Goal: Register for event/course

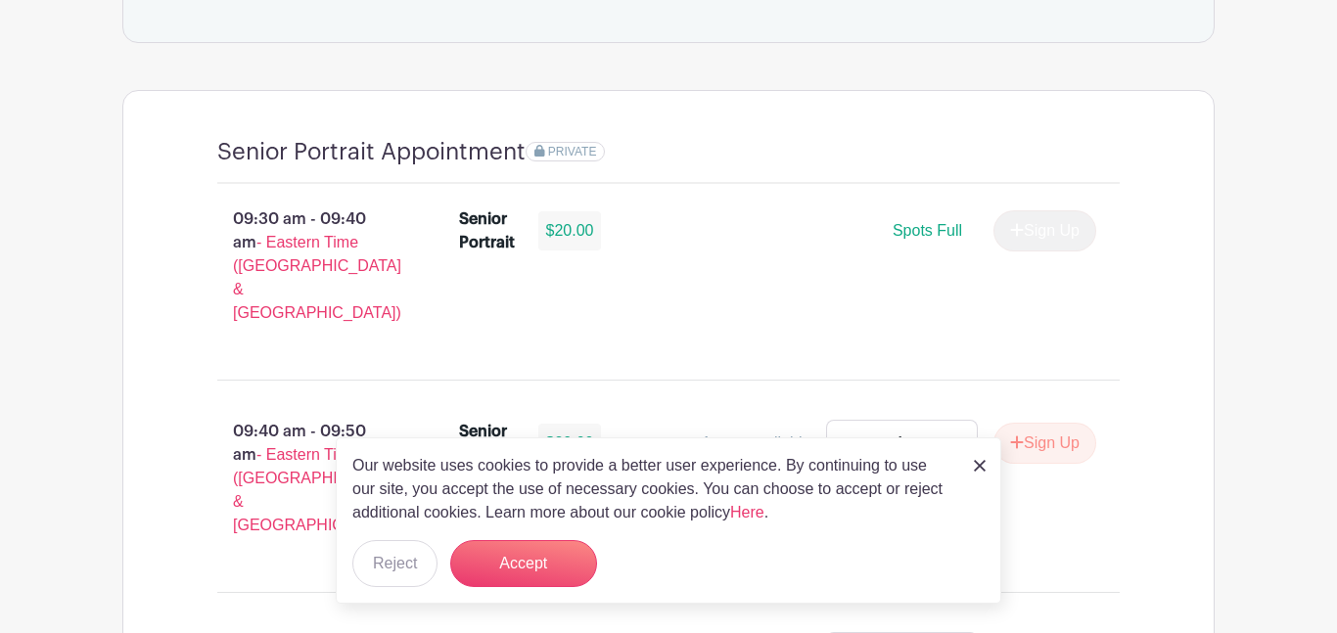
scroll to position [1254, 0]
click at [980, 466] on img at bounding box center [980, 466] width 12 height 12
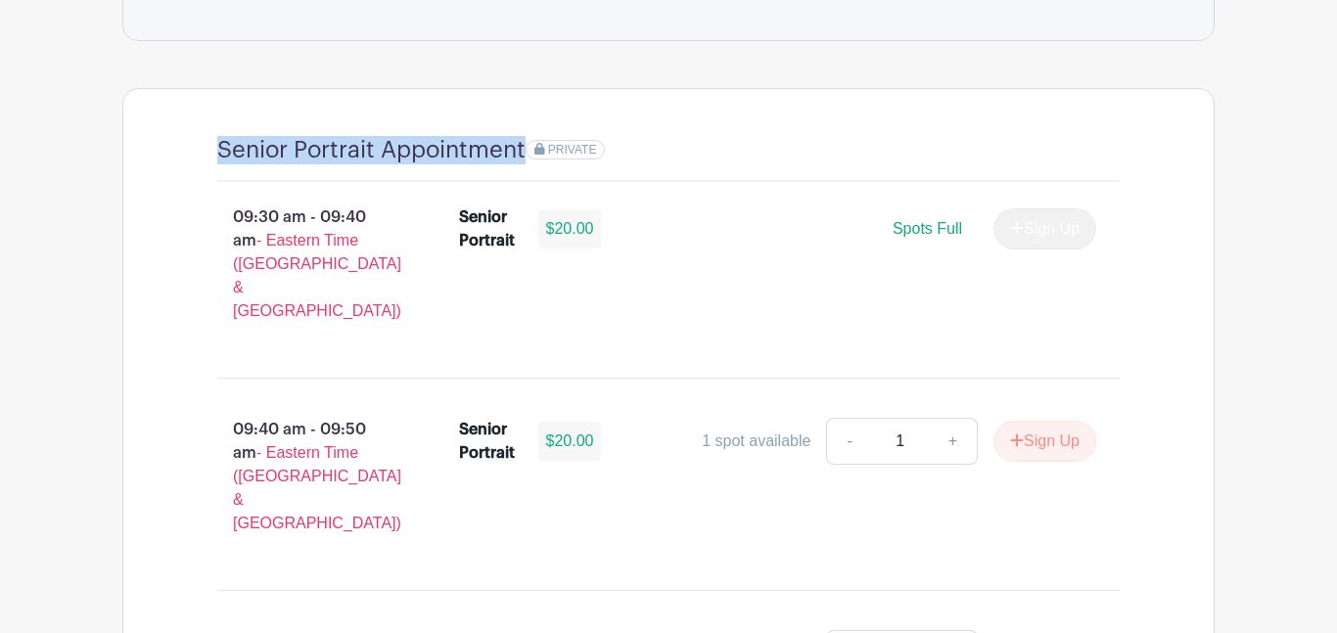
drag, startPoint x: 193, startPoint y: 138, endPoint x: 525, endPoint y: 168, distance: 333.2
click at [512, 166] on div at bounding box center [512, 166] width 0 height 0
click at [586, 176] on div "Senior Portrait Appointment PRIVATE" at bounding box center [668, 159] width 902 height 46
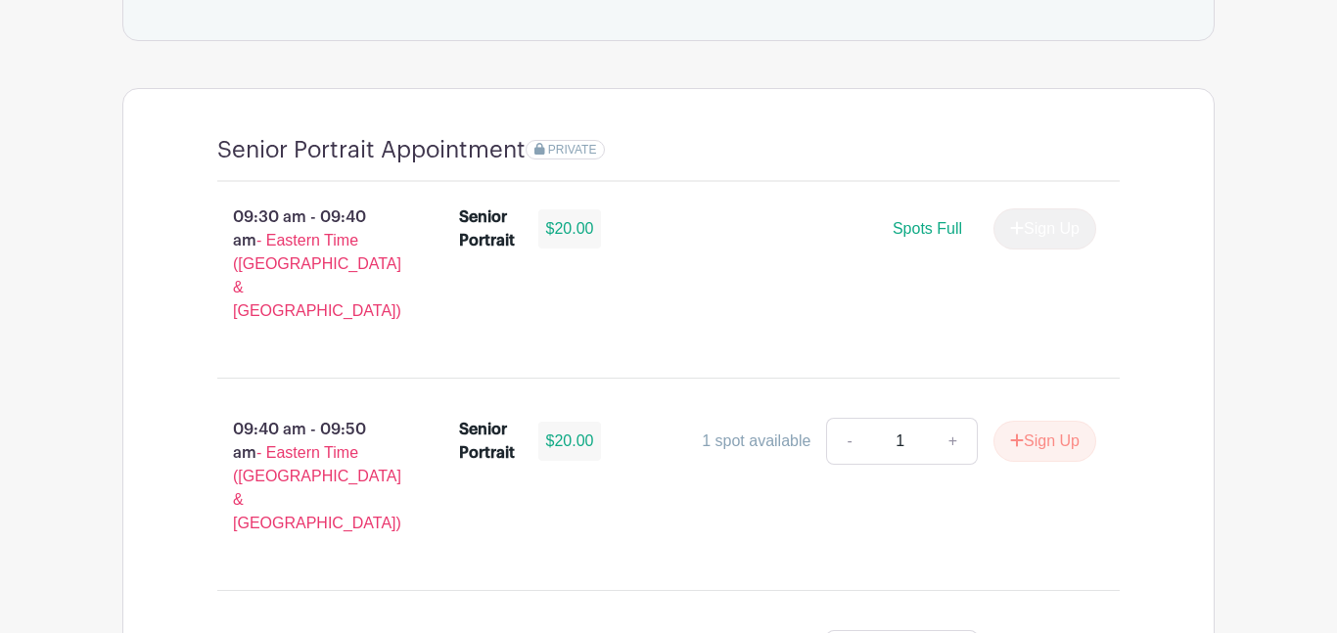
click at [917, 228] on span "Spots Full" at bounding box center [927, 228] width 69 height 17
click at [1010, 232] on div "Sign Up" at bounding box center [1037, 228] width 118 height 41
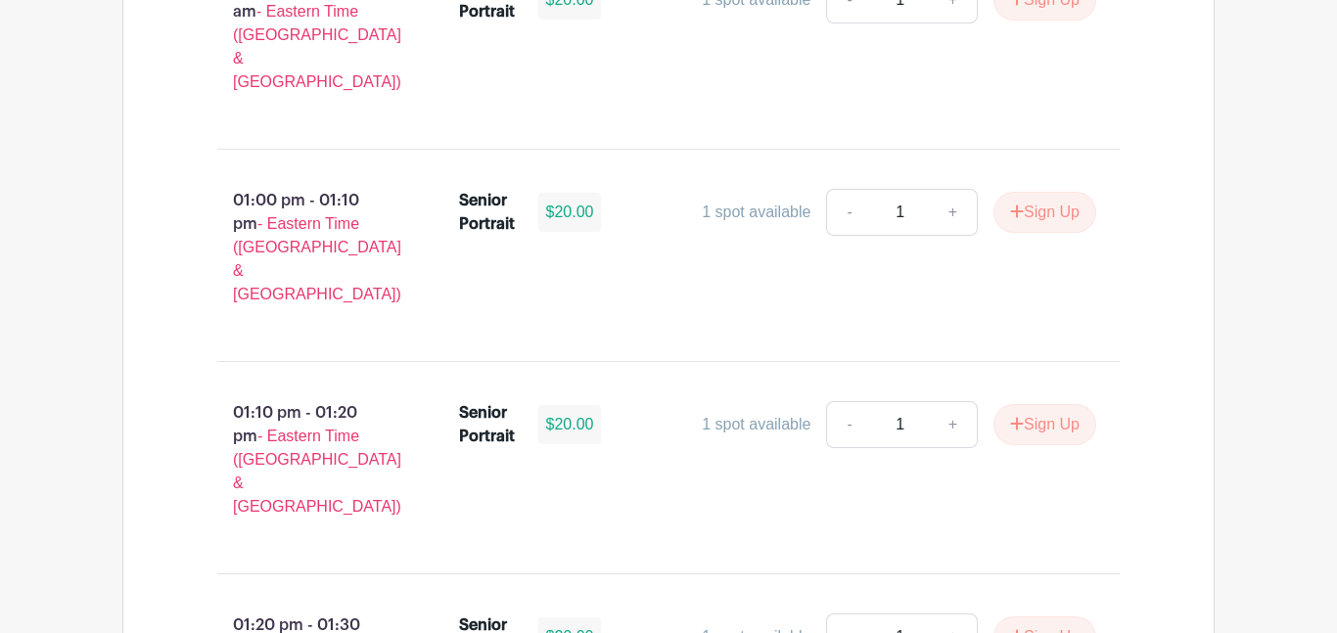
scroll to position [4240, 0]
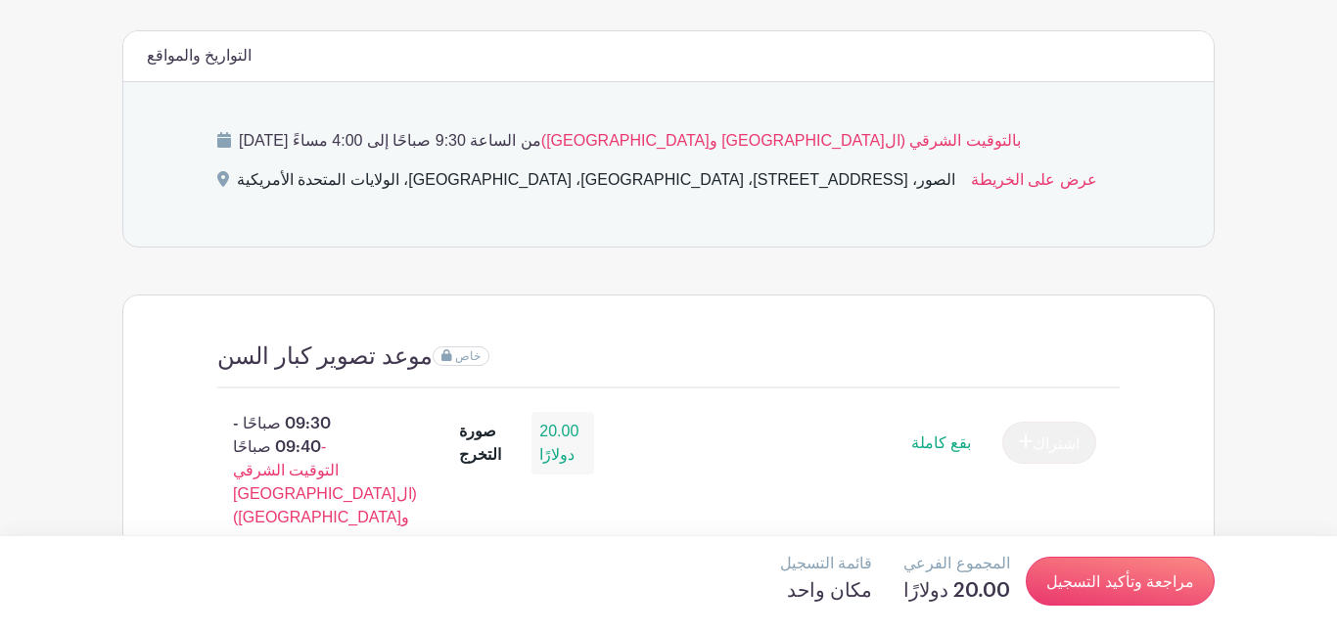
scroll to position [1024, 0]
click at [971, 198] on link "عرض على الخريطة" at bounding box center [1034, 184] width 126 height 31
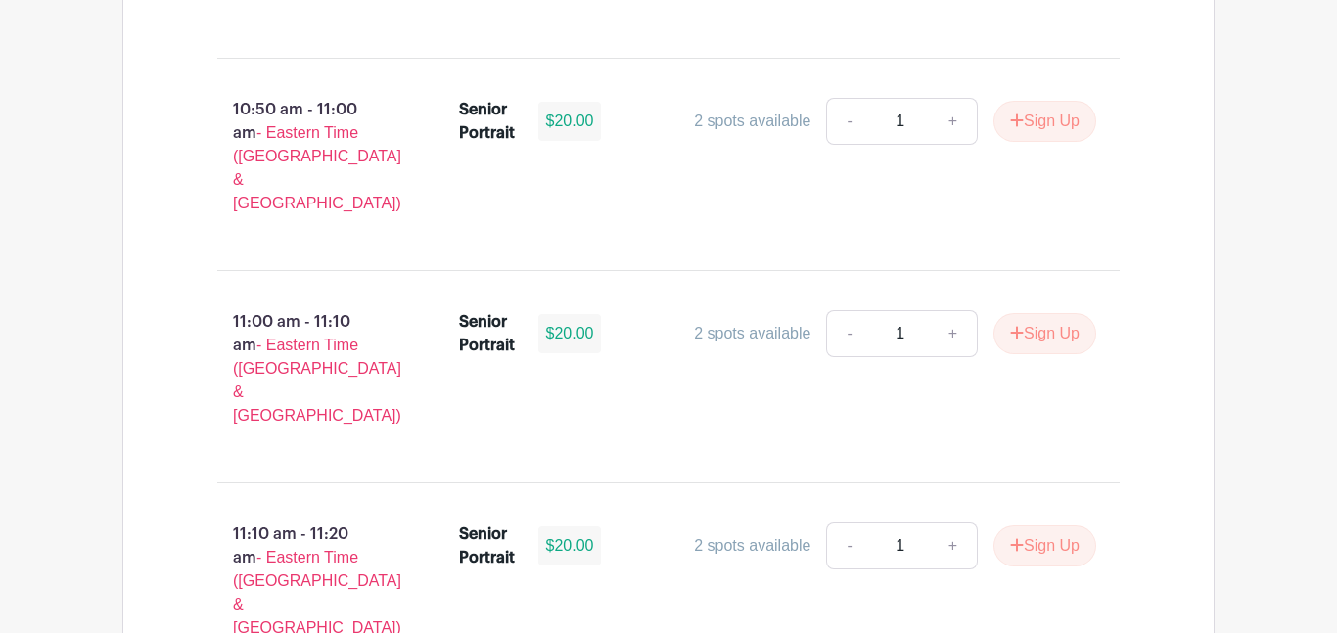
scroll to position [3719, 0]
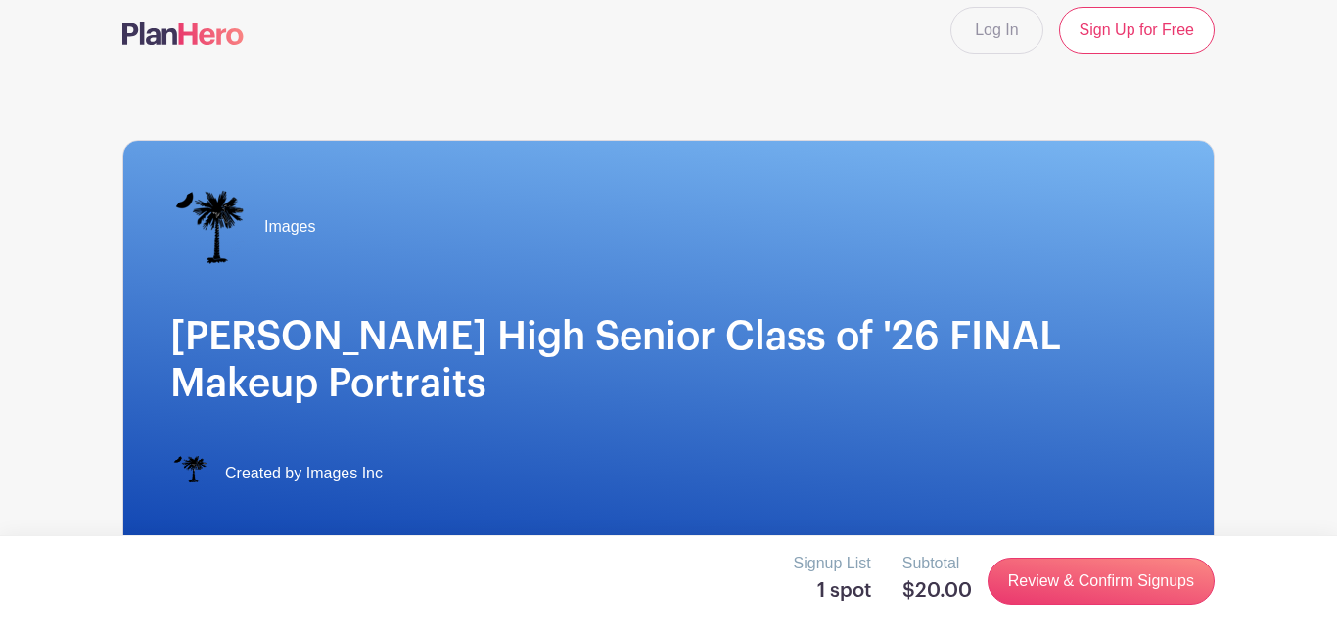
scroll to position [16, 0]
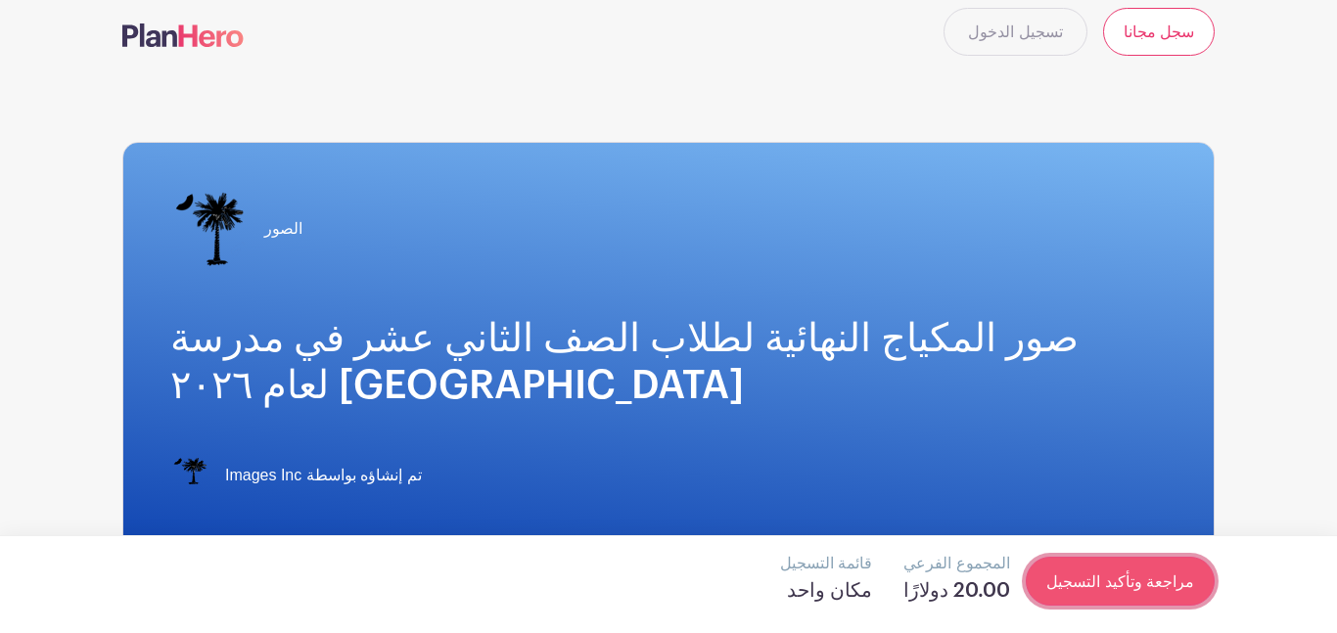
click at [1165, 574] on font "مراجعة وتأكيد التسجيل" at bounding box center [1120, 582] width 148 height 17
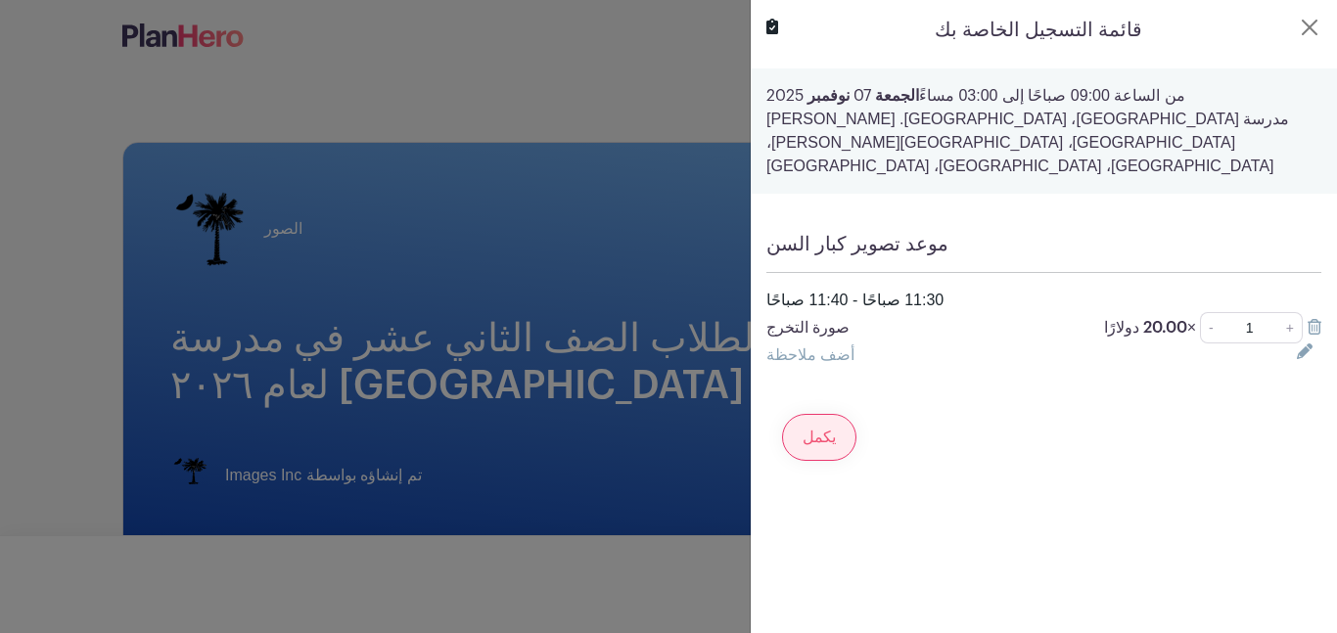
click at [841, 429] on input "يكمل" at bounding box center [819, 437] width 74 height 47
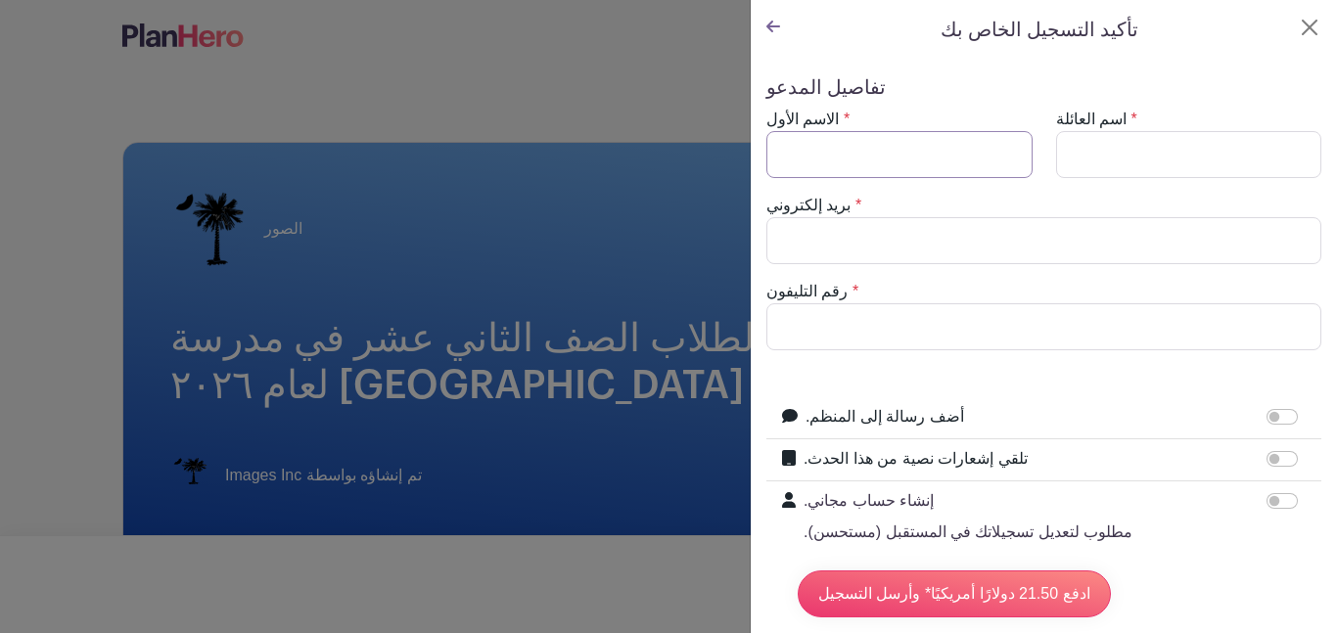
click at [882, 148] on input "الاسم الأول" at bounding box center [899, 154] width 266 height 47
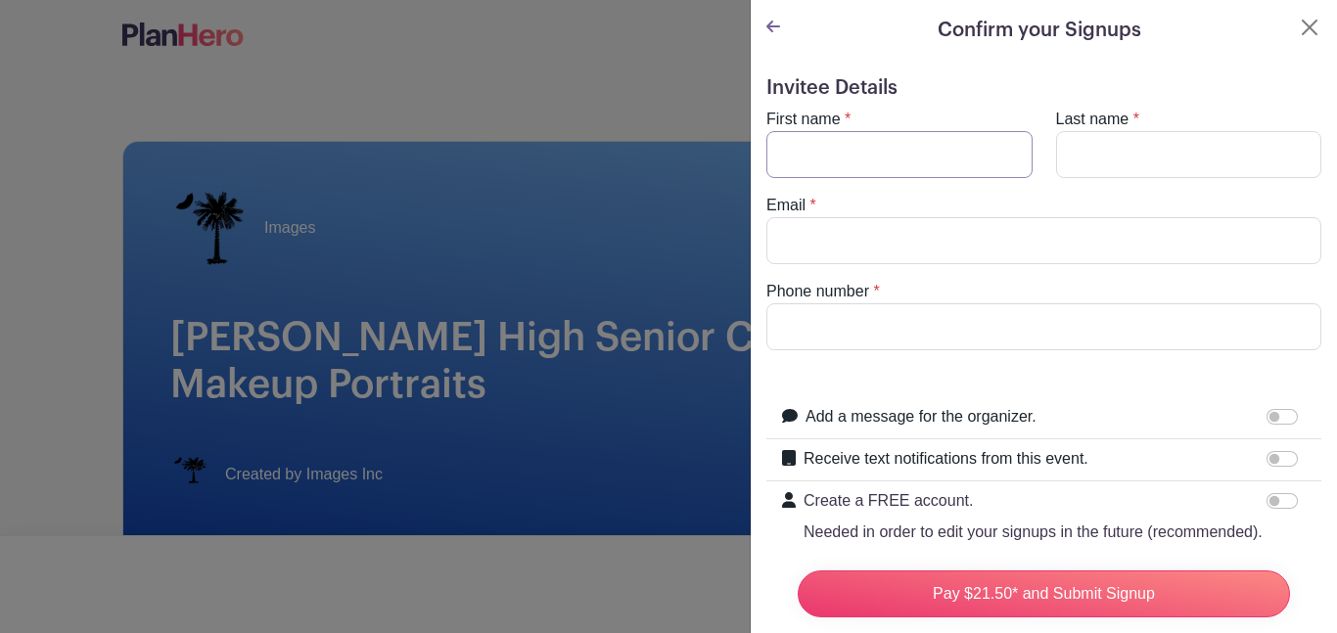
click at [993, 150] on input "First name" at bounding box center [899, 154] width 266 height 47
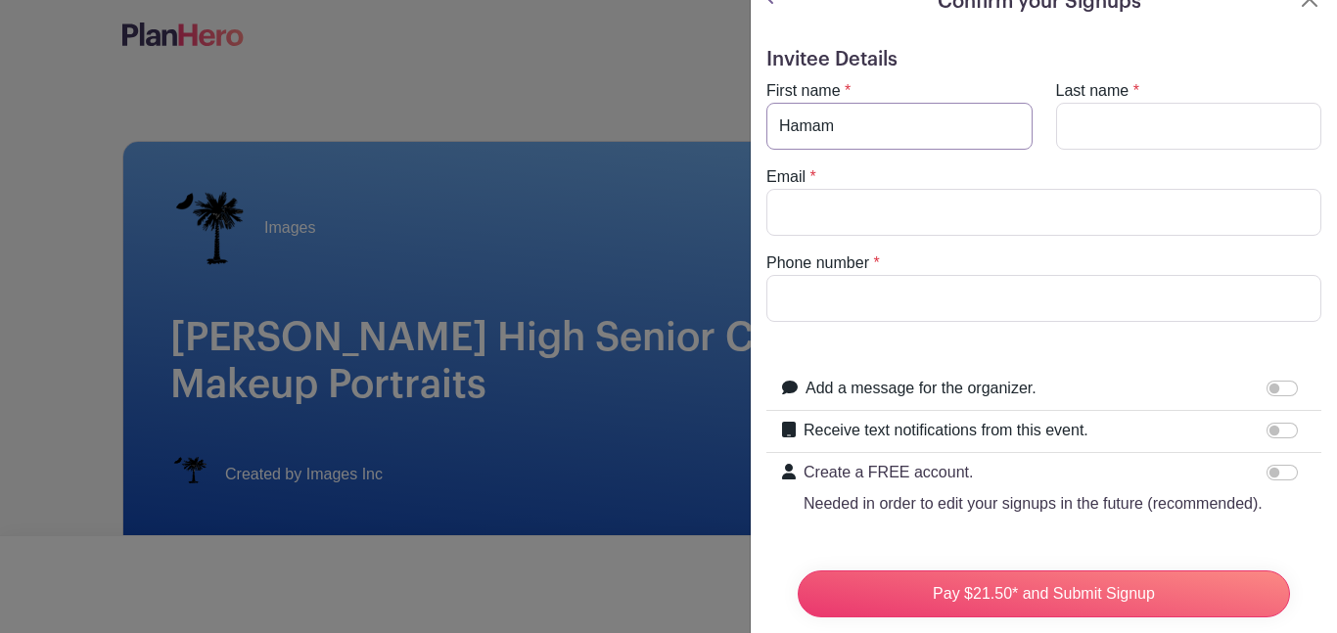
scroll to position [38, 0]
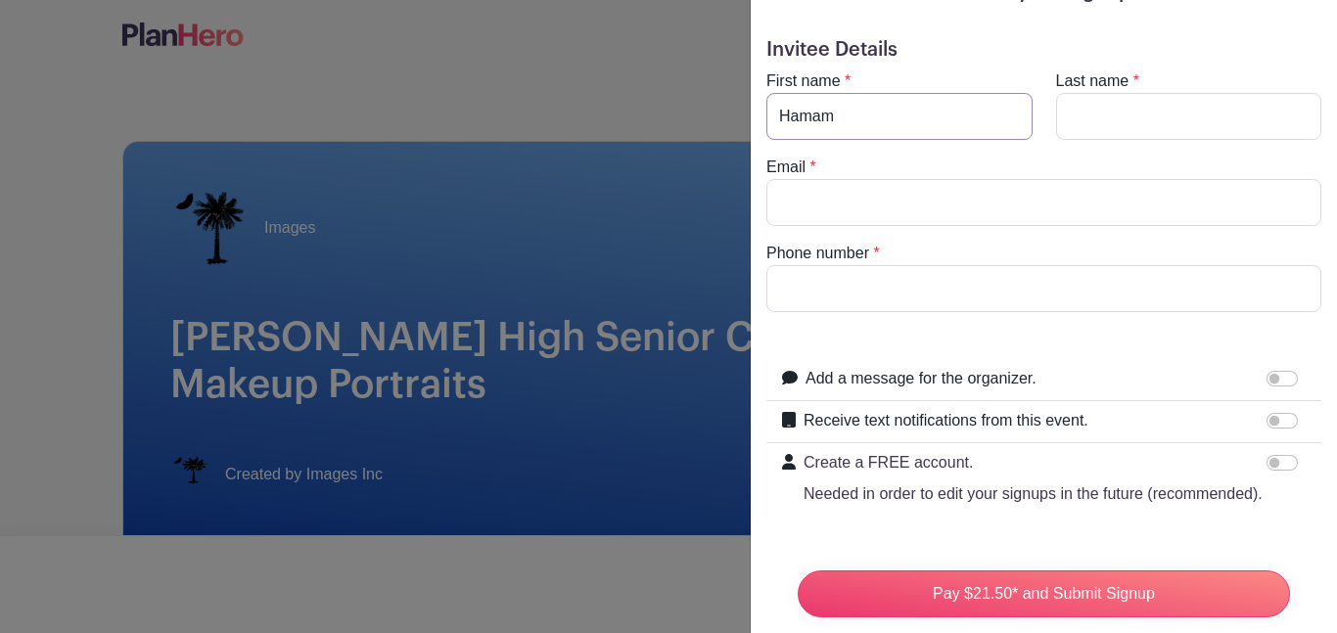
type input "Hamam"
click at [1253, 107] on input "Last name" at bounding box center [1189, 116] width 266 height 47
type input "Alk"
click at [1253, 494] on p "Needed in order to edit your signups in the future (recommended)." at bounding box center [1033, 494] width 459 height 23
click at [1266, 471] on input "Create a FREE account. Needed in order to edit your signups in the future (reco…" at bounding box center [1281, 463] width 31 height 16
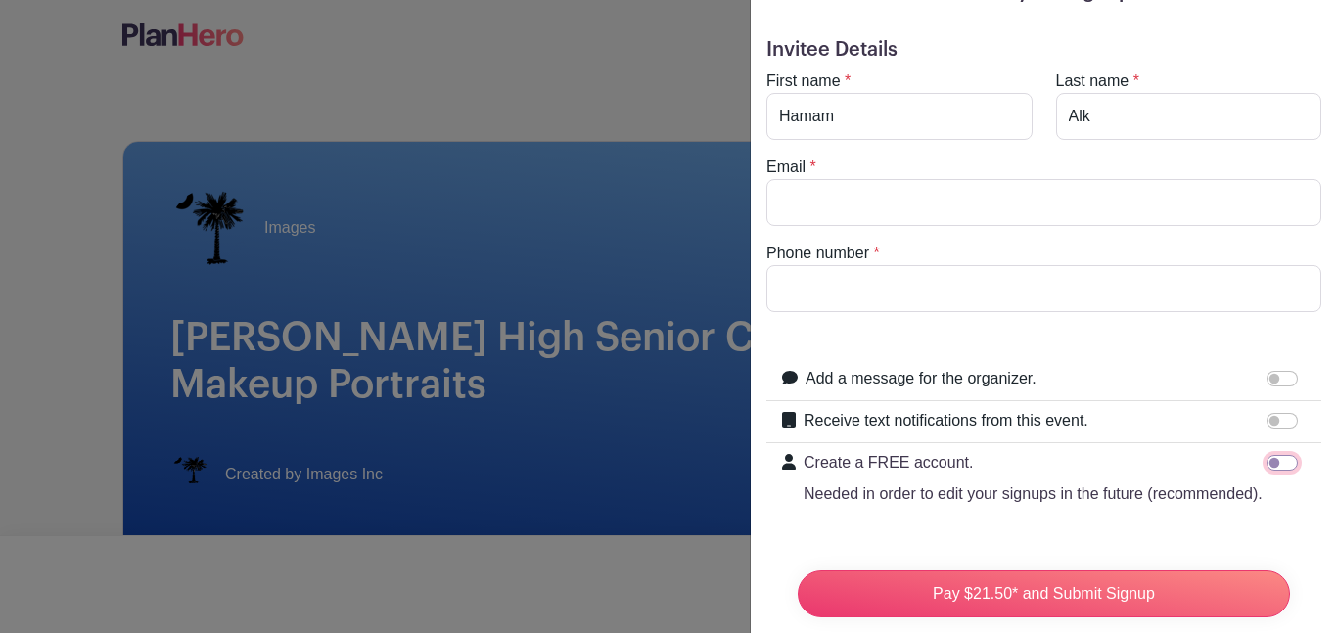
checkbox input "true"
click at [1244, 115] on input "Alk" at bounding box center [1189, 116] width 266 height 47
type input "Alkhateb"
click at [1251, 203] on input "Email" at bounding box center [1043, 202] width 555 height 47
type input "h"
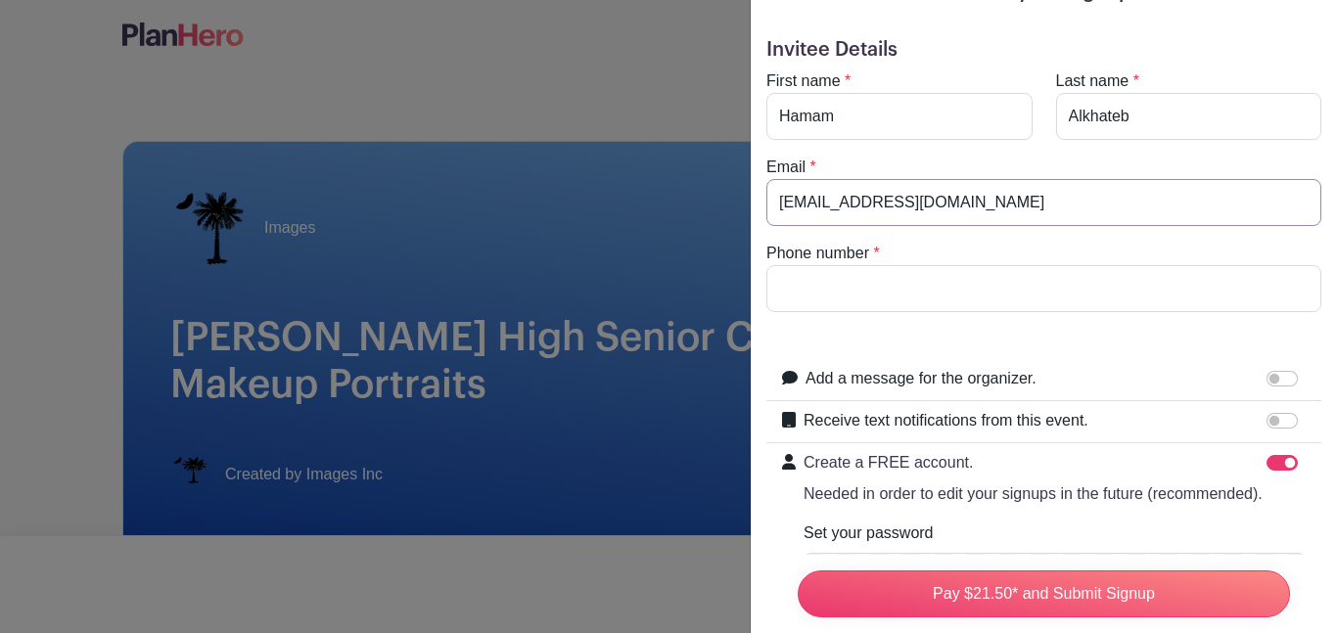
type input "[EMAIL_ADDRESS][DOMAIN_NAME]"
click at [789, 299] on input "Phone number" at bounding box center [1043, 288] width 555 height 47
click at [1239, 523] on div "Set your password Signing up means you agree with our Terms of Service." at bounding box center [1055, 573] width 502 height 102
click at [1231, 566] on div "Pay $21.50* and Submit Signup" at bounding box center [1044, 594] width 524 height 78
click at [794, 293] on input "Phone number" at bounding box center [1043, 288] width 555 height 47
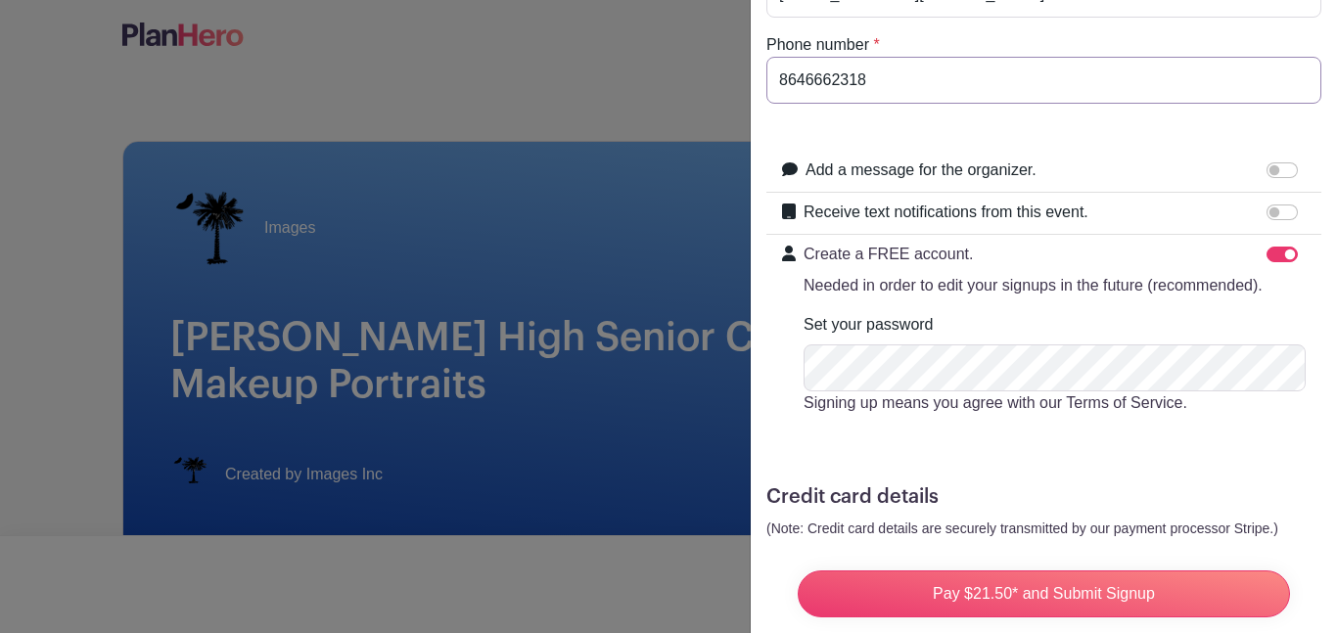
scroll to position [337, 0]
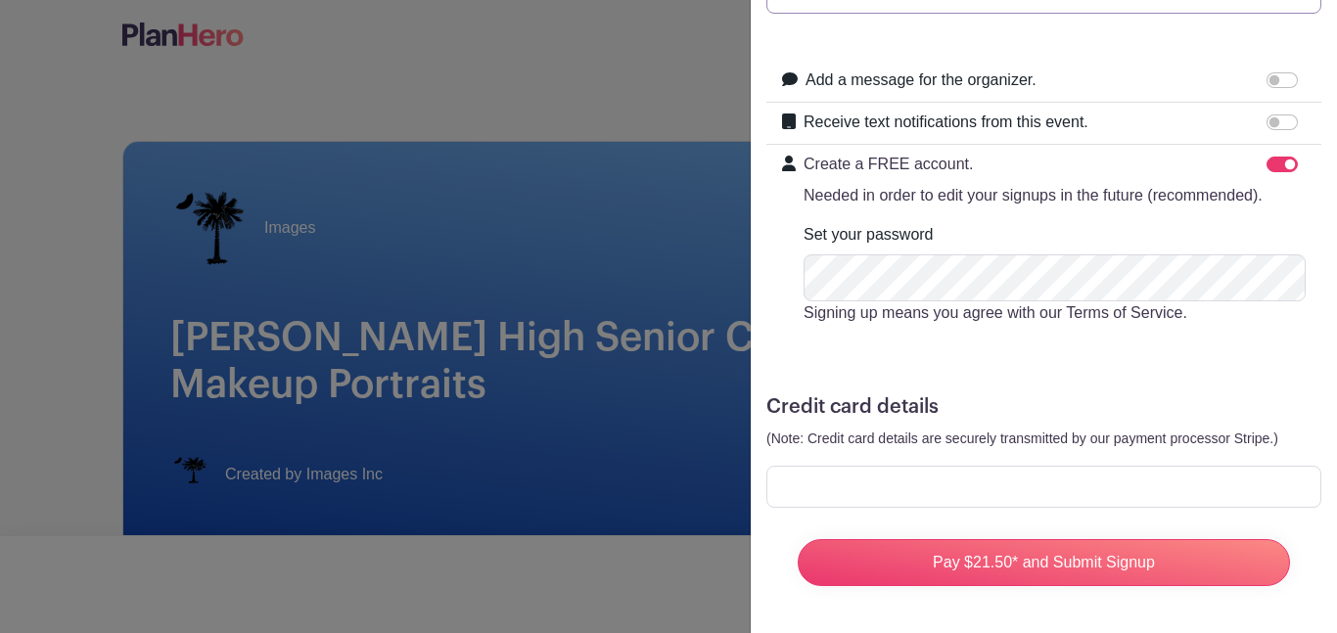
type input "8646662318"
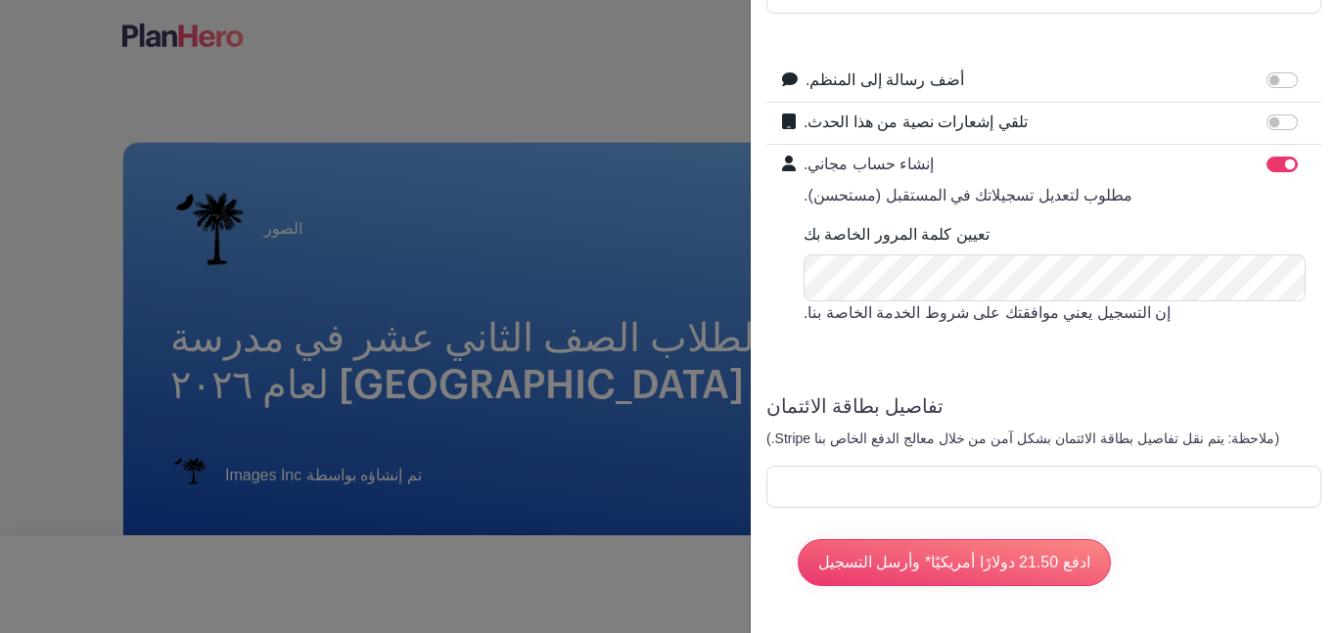
click at [1145, 421] on form "تفاصيل المدعو الاسم الأول * Hamam اسم العائلة * [GEOGRAPHIC_DATA] بريد إلكتروني…" at bounding box center [1043, 171] width 555 height 862
click at [883, 569] on input "ادفع 21.50 دولارًا أمريكيًا* وأرسل التسجيل" at bounding box center [954, 562] width 313 height 47
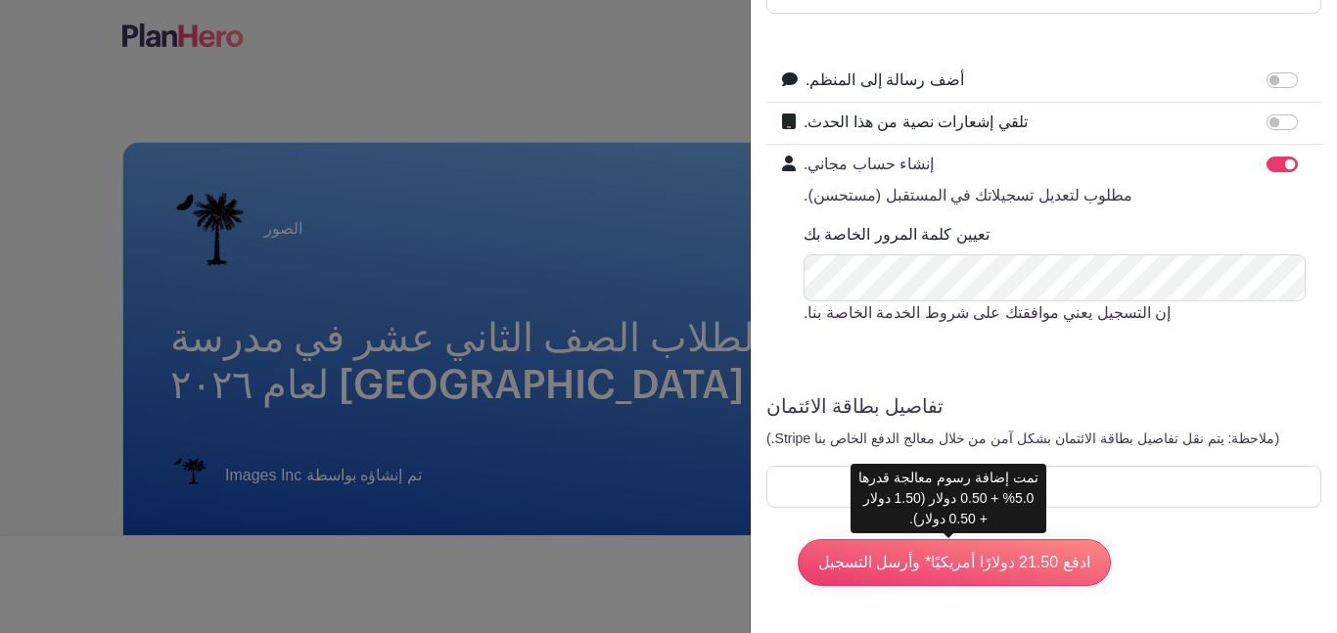
click at [512, 98] on div at bounding box center [668, 316] width 1337 height 633
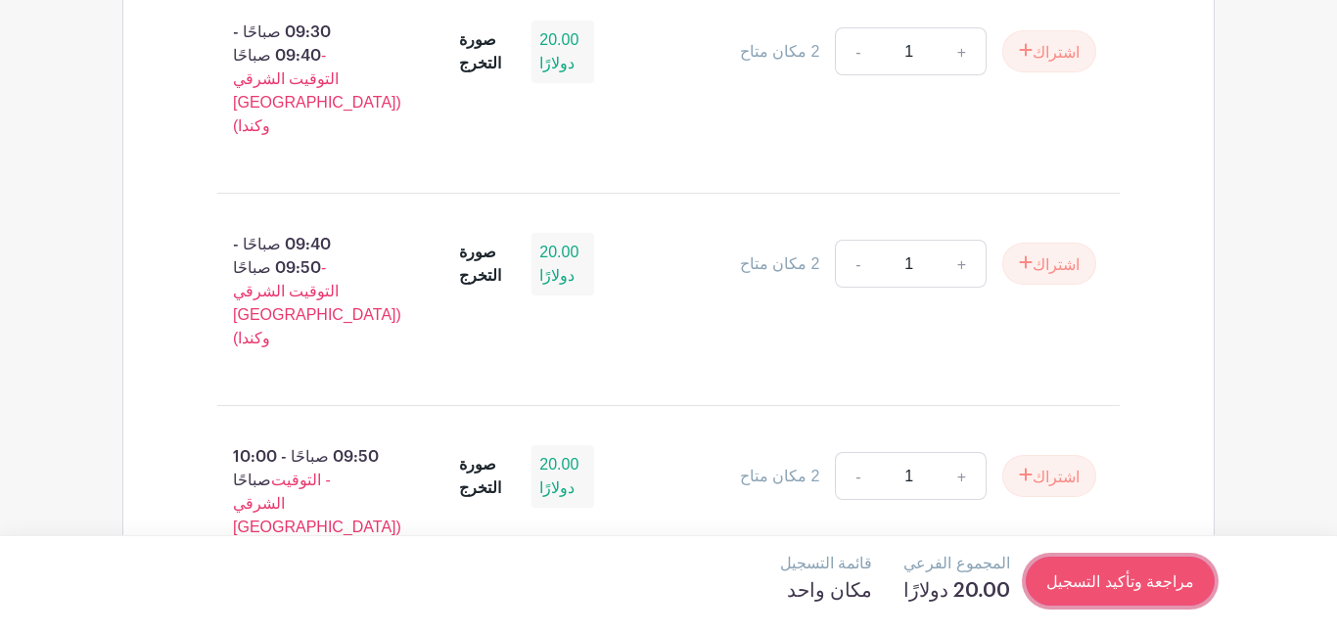
click at [1156, 571] on link "مراجعة وتأكيد التسجيل" at bounding box center [1120, 581] width 189 height 48
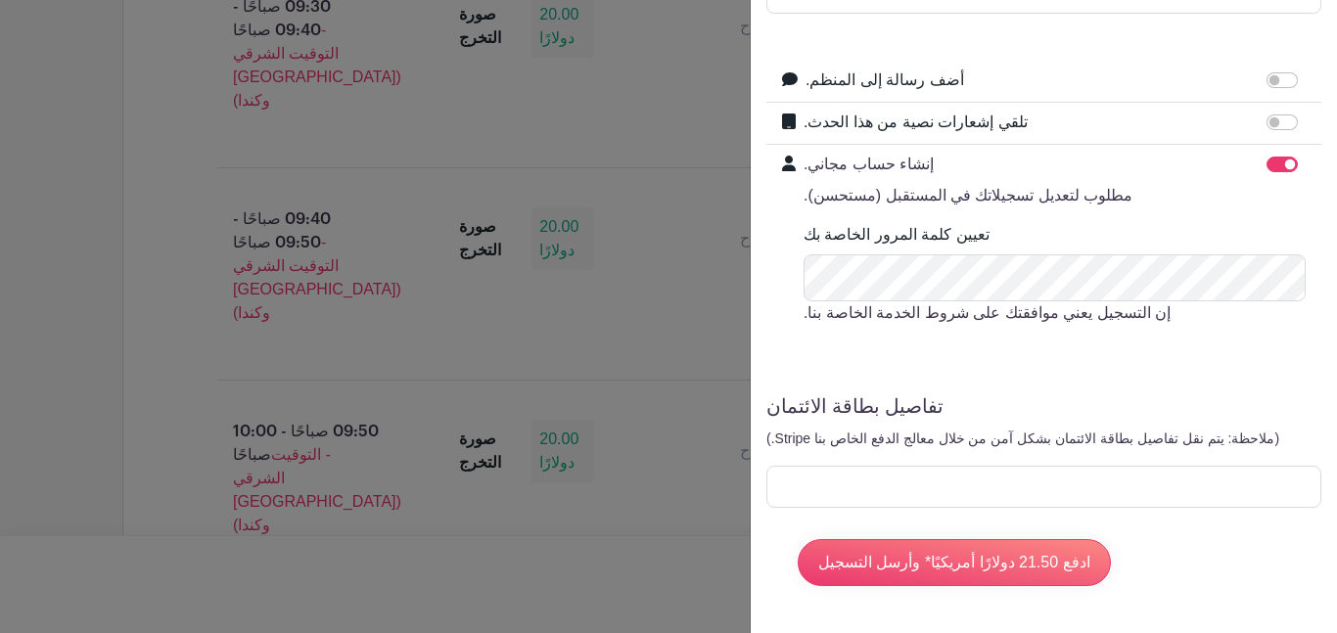
click at [563, 446] on div at bounding box center [668, 316] width 1337 height 633
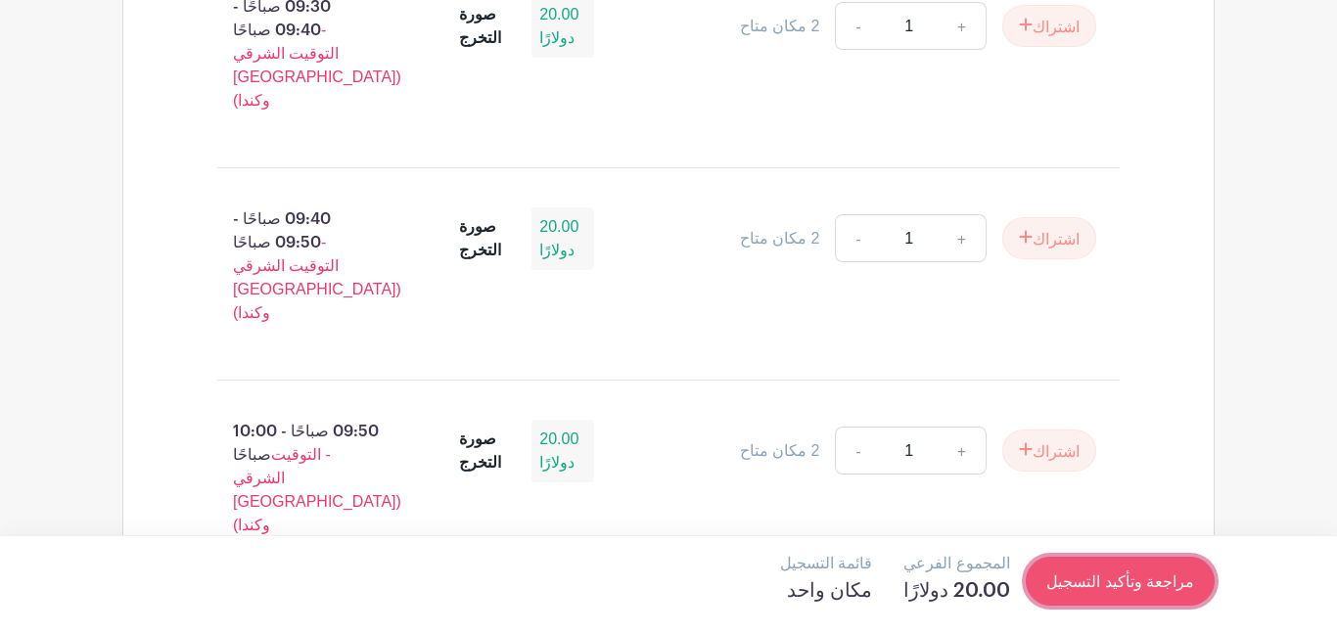
click at [1148, 576] on font "مراجعة وتأكيد التسجيل" at bounding box center [1120, 582] width 148 height 17
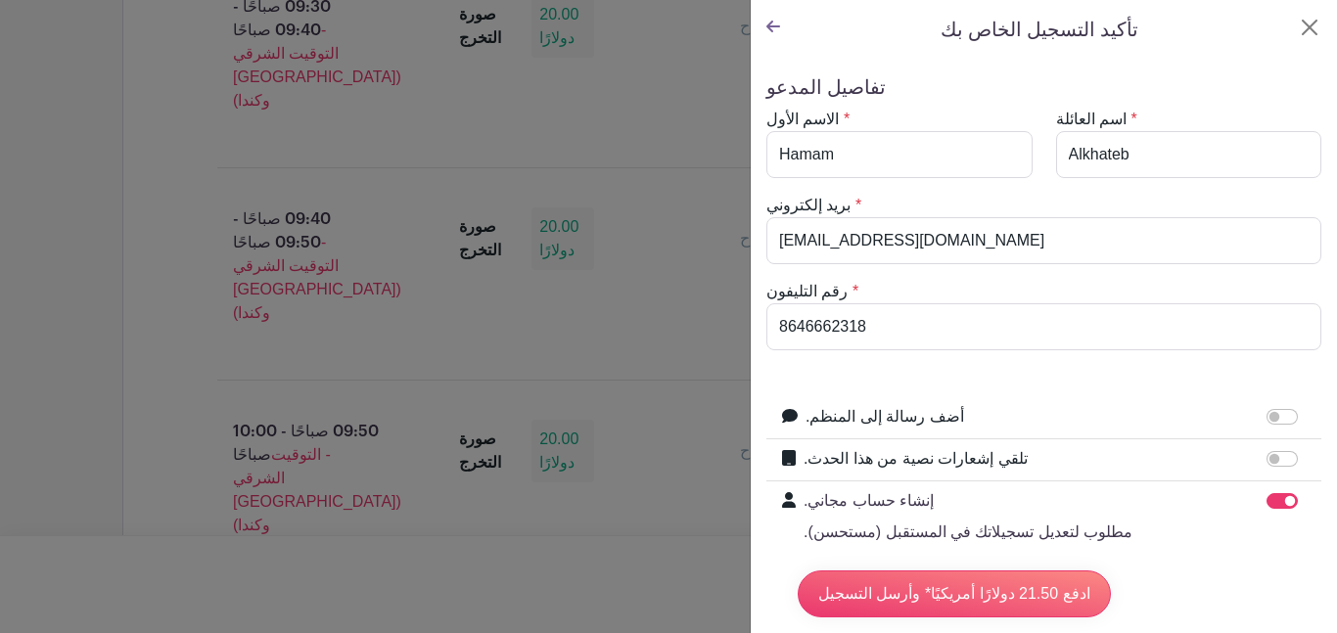
scroll to position [337, 0]
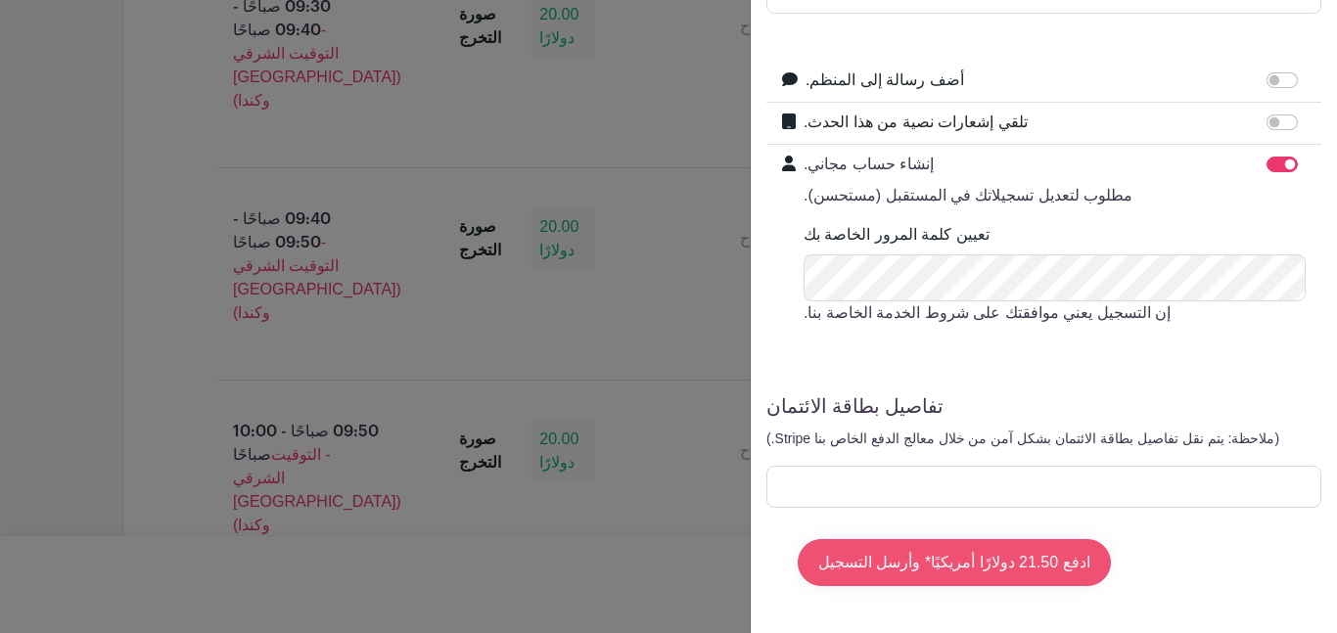
click at [898, 558] on input "ادفع 21.50 دولارًا أمريكيًا* وأرسل التسجيل" at bounding box center [954, 562] width 313 height 47
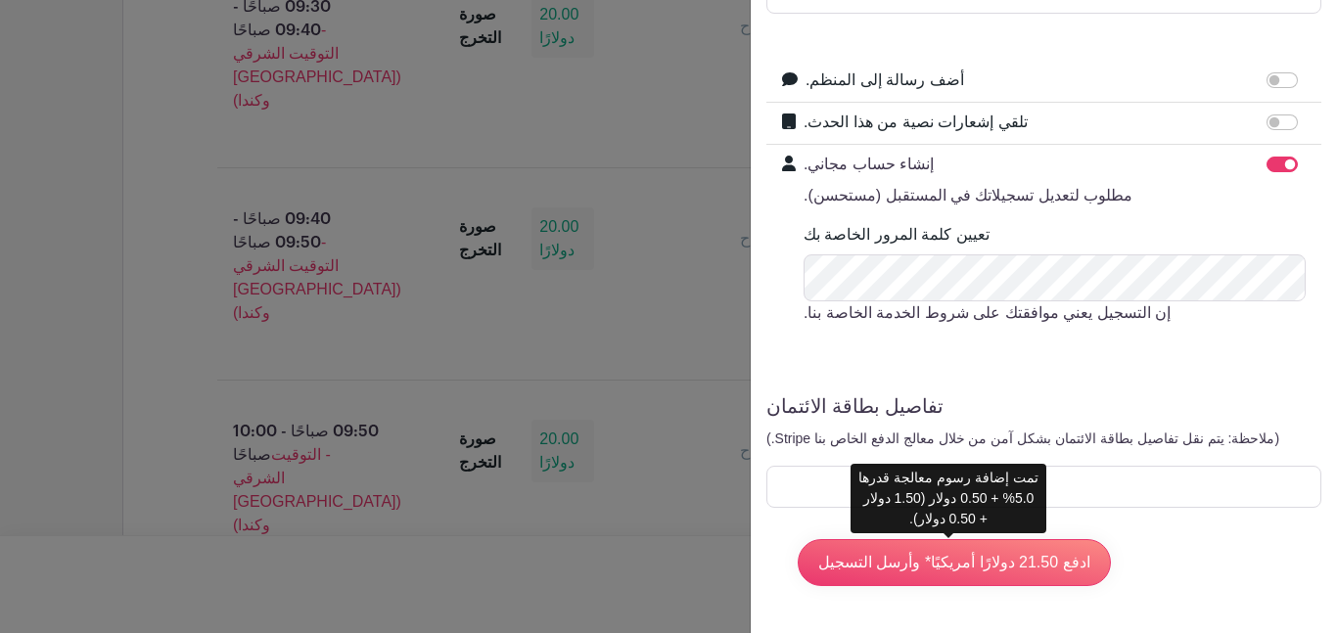
click at [510, 84] on div at bounding box center [668, 316] width 1337 height 633
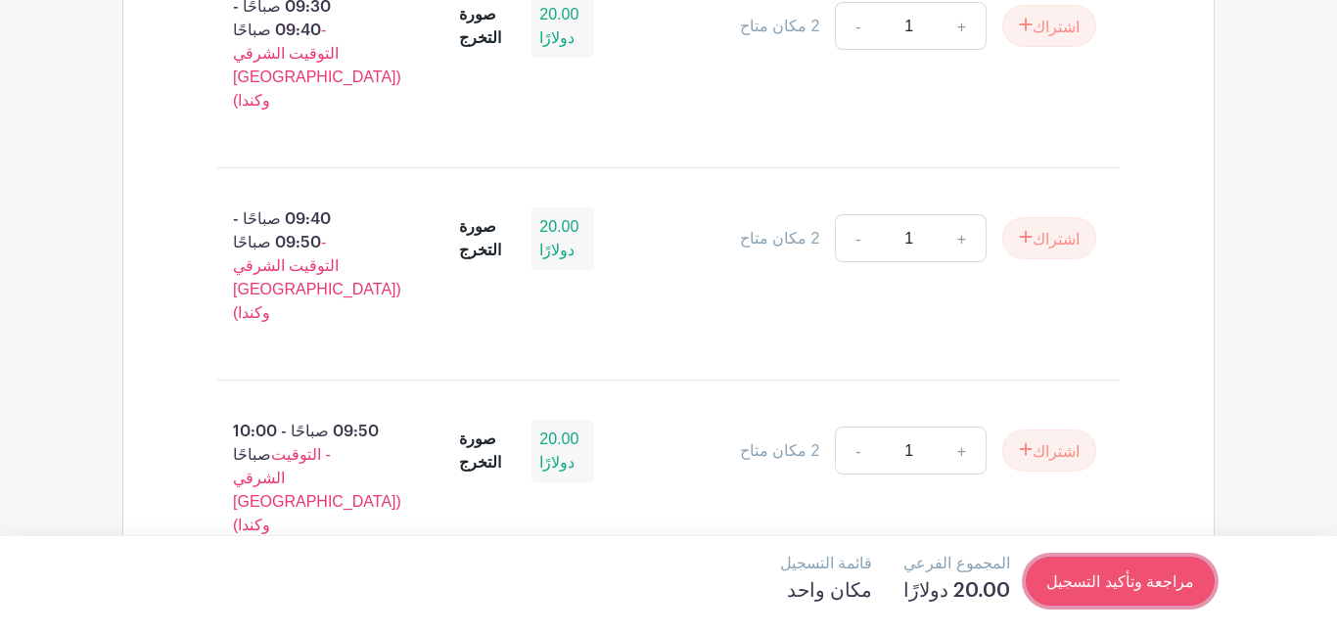
click at [1152, 575] on font "مراجعة وتأكيد التسجيل" at bounding box center [1120, 582] width 148 height 17
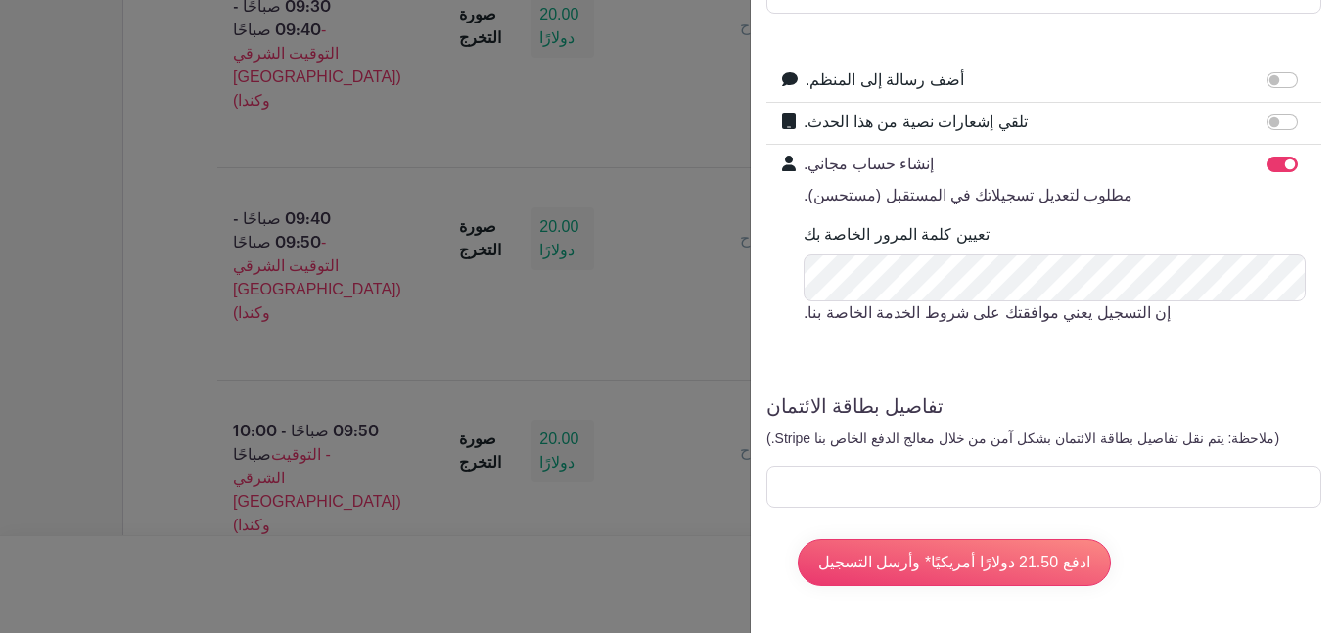
click at [880, 477] on div at bounding box center [1043, 487] width 555 height 42
click at [978, 569] on input "ادفع 21.50 دولارًا أمريكيًا* وأرسل التسجيل" at bounding box center [954, 562] width 313 height 47
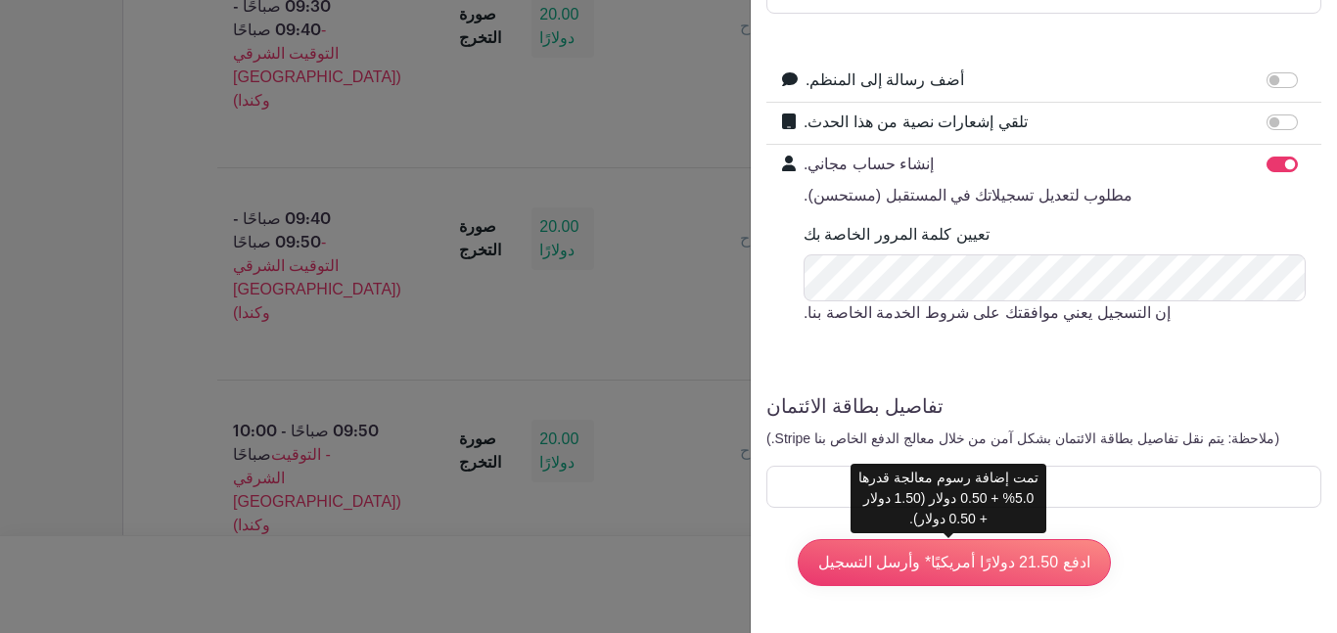
click at [1169, 595] on div "ادفع 21.50 دولارًا أمريكيًا* وأرسل التسجيل" at bounding box center [1044, 563] width 524 height 78
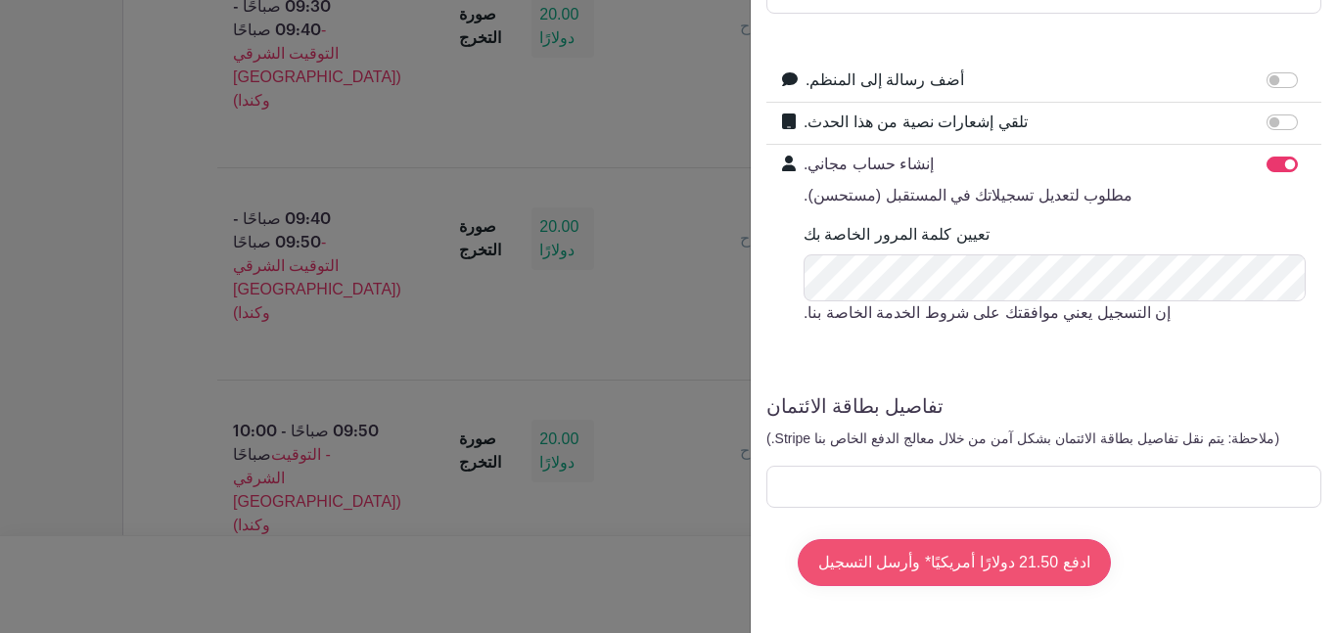
click at [1060, 553] on input "ادفع 21.50 دولارًا أمريكيًا* وأرسل التسجيل" at bounding box center [954, 562] width 313 height 47
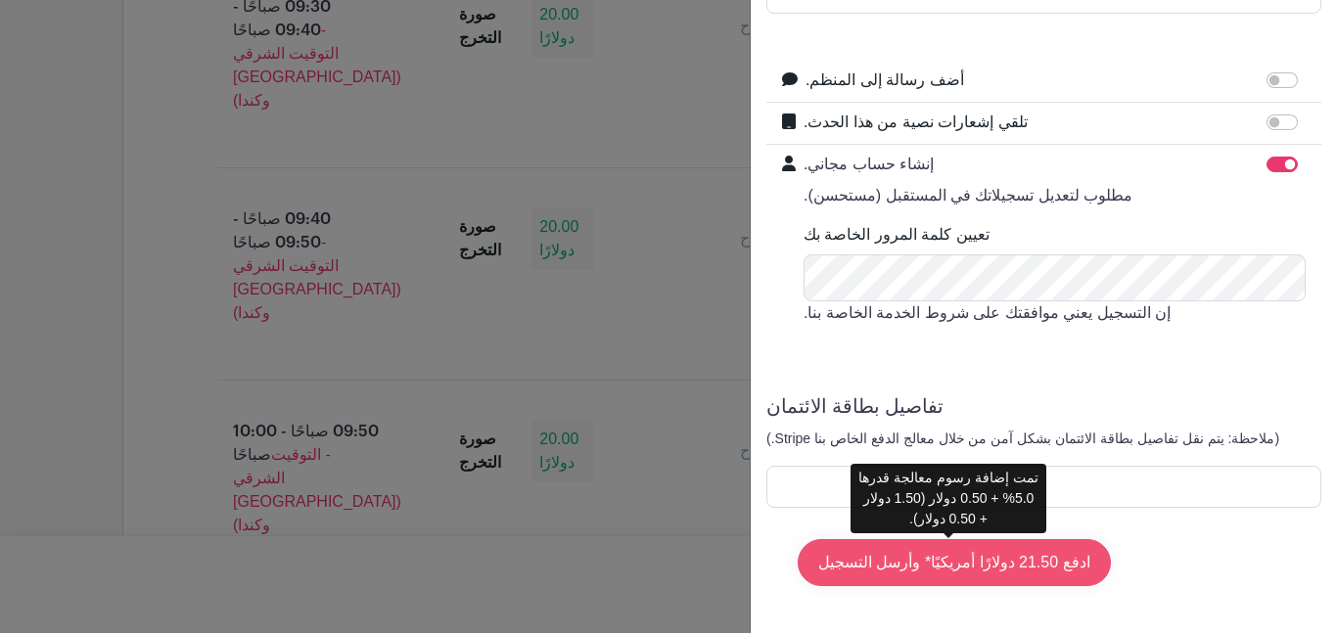
click at [1004, 562] on input "ادفع 21.50 دولارًا أمريكيًا* وأرسل التسجيل" at bounding box center [954, 562] width 313 height 47
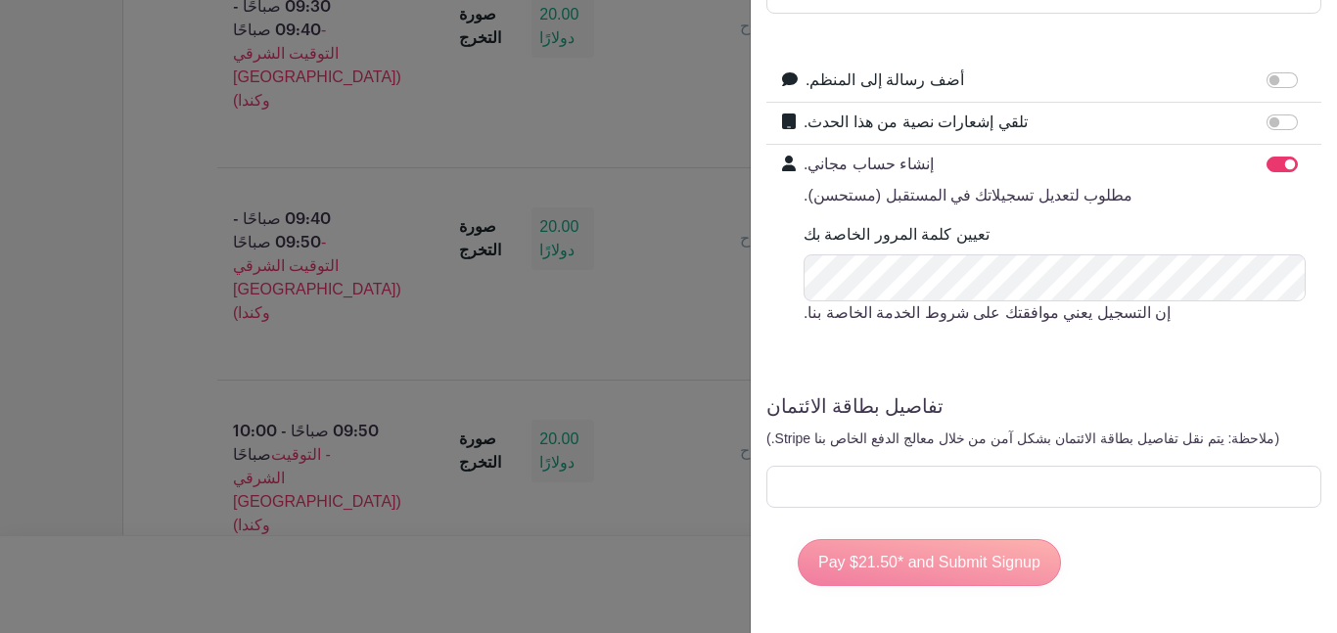
click at [974, 576] on font "Pay $21.50* and Submit Signup" at bounding box center [1044, 562] width 492 height 47
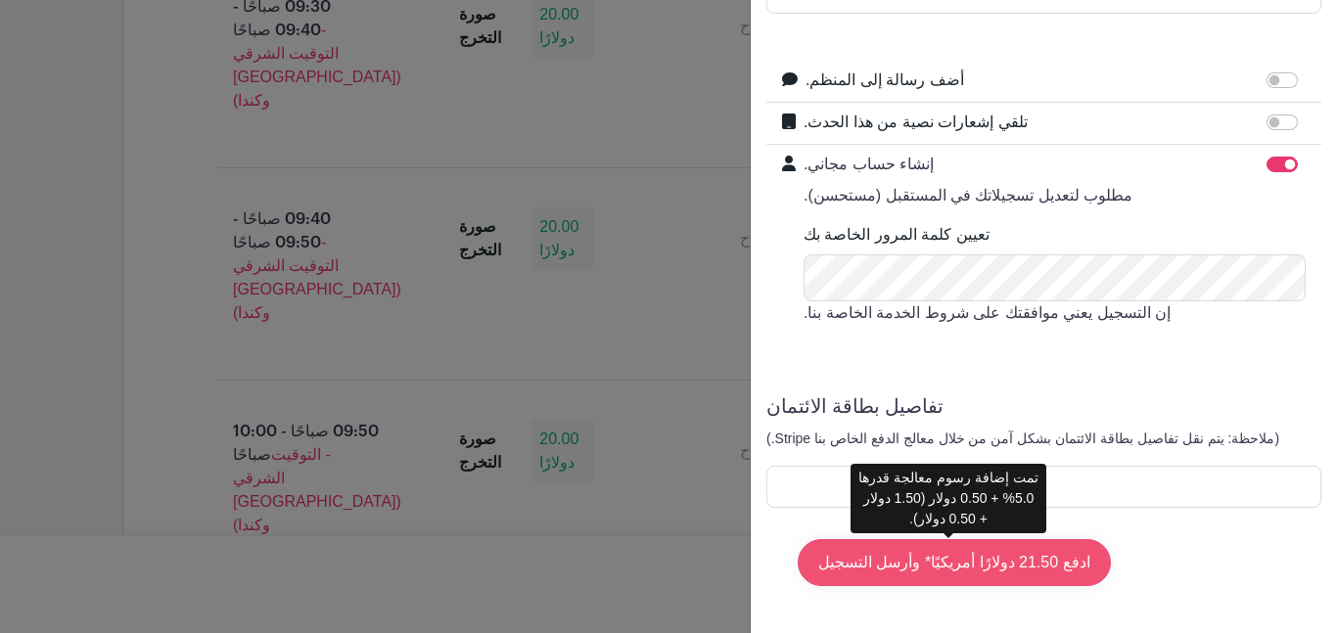
click at [845, 557] on input "ادفع 21.50 دولارًا أمريكيًا* وأرسل التسجيل" at bounding box center [954, 562] width 313 height 47
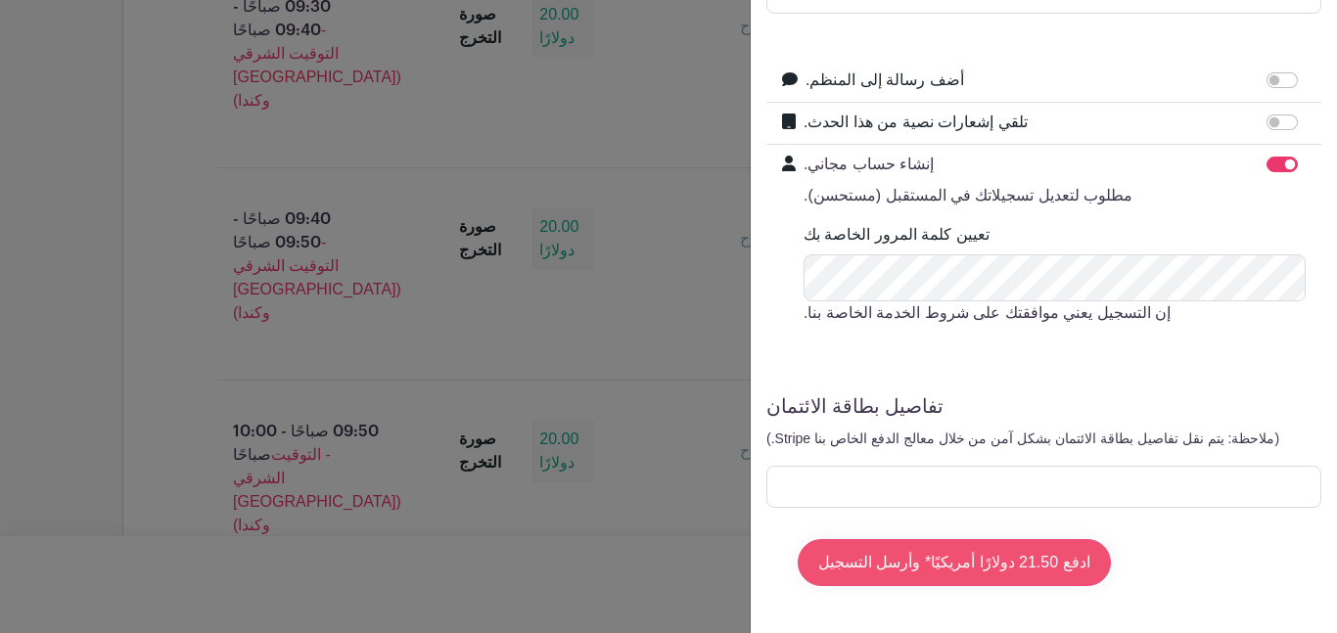
click at [1018, 580] on input "ادفع 21.50 دولارًا أمريكيًا* وأرسل التسجيل" at bounding box center [954, 562] width 313 height 47
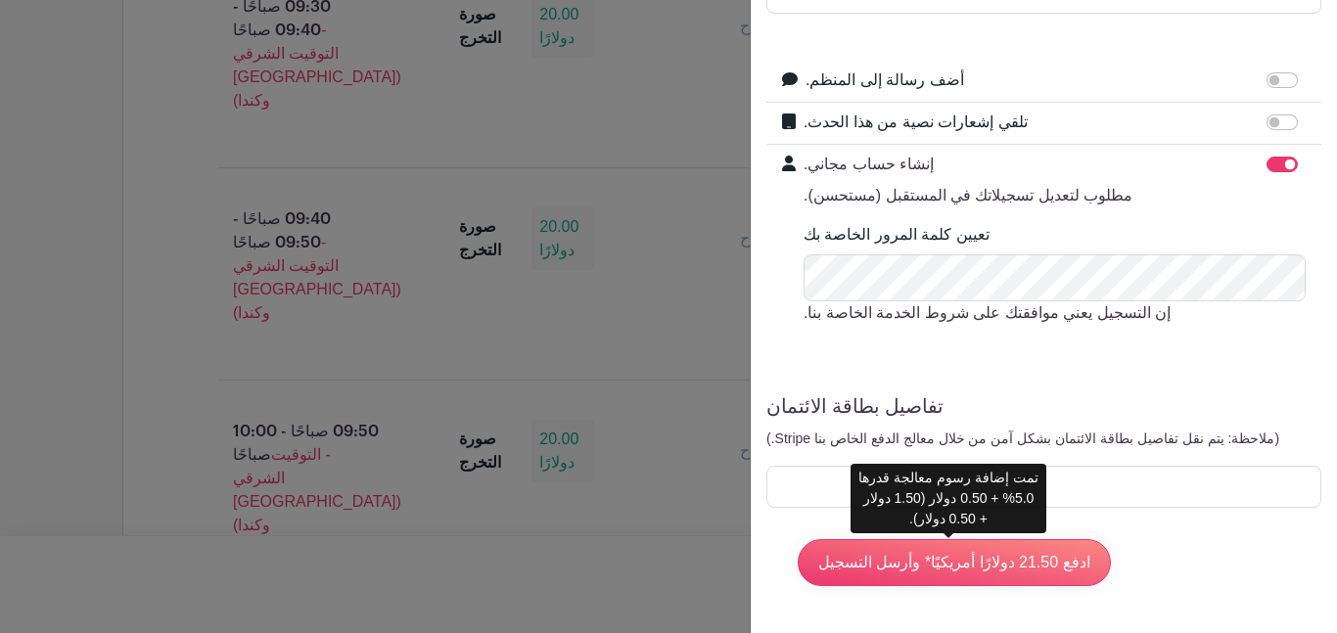
click at [1013, 500] on font "تمت إضافة رسوم معالجة قدرها 5.0% + 0.50 دولار (1.50 دولار + 0.50 دولار)." at bounding box center [948, 498] width 180 height 57
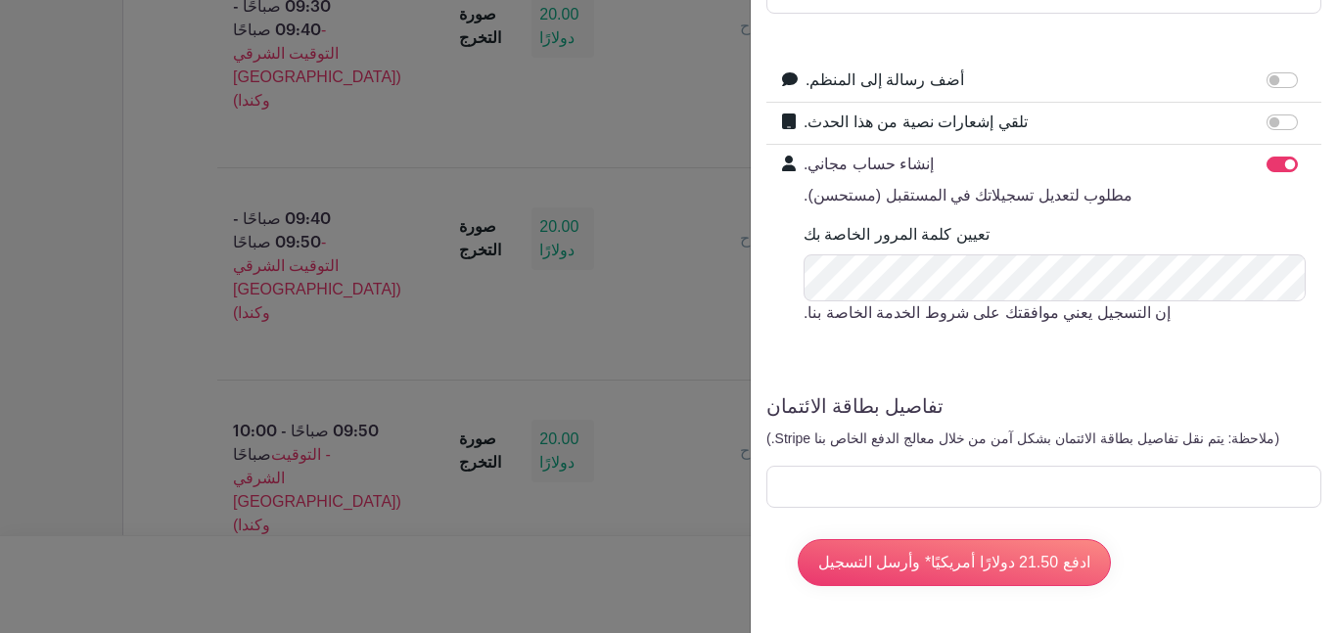
click at [933, 498] on div at bounding box center [1043, 487] width 555 height 42
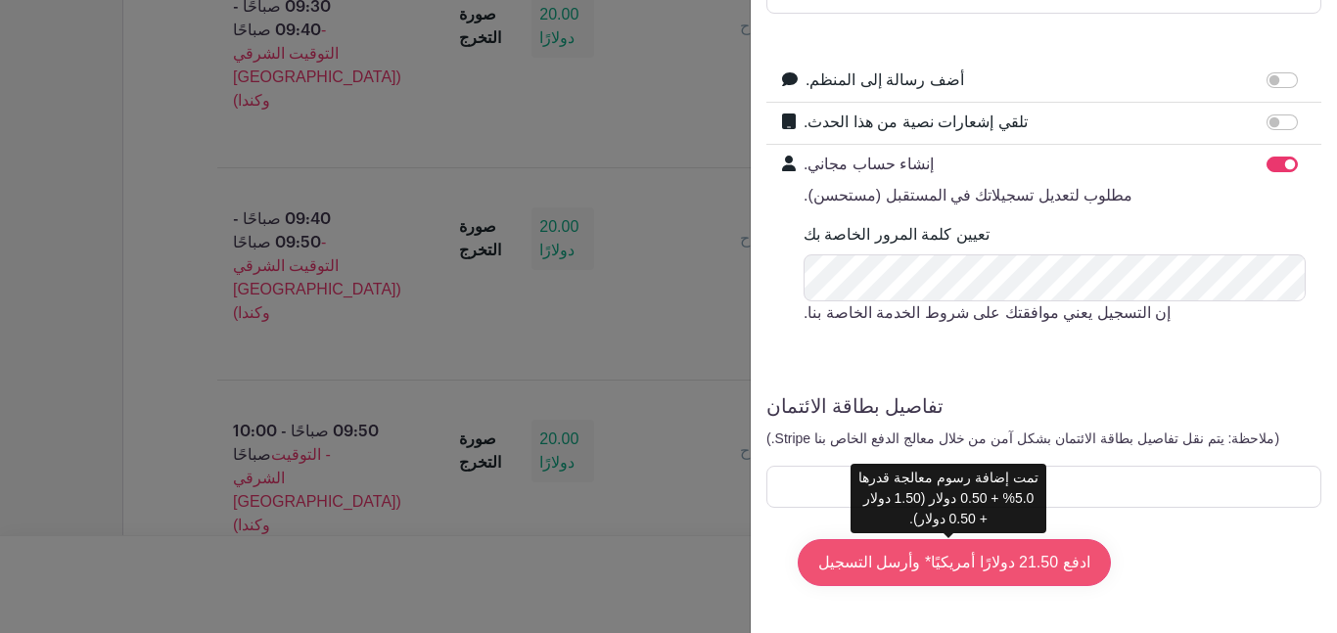
click at [961, 560] on input "ادفع 21.50 دولارًا أمريكيًا* وأرسل التسجيل" at bounding box center [954, 562] width 313 height 47
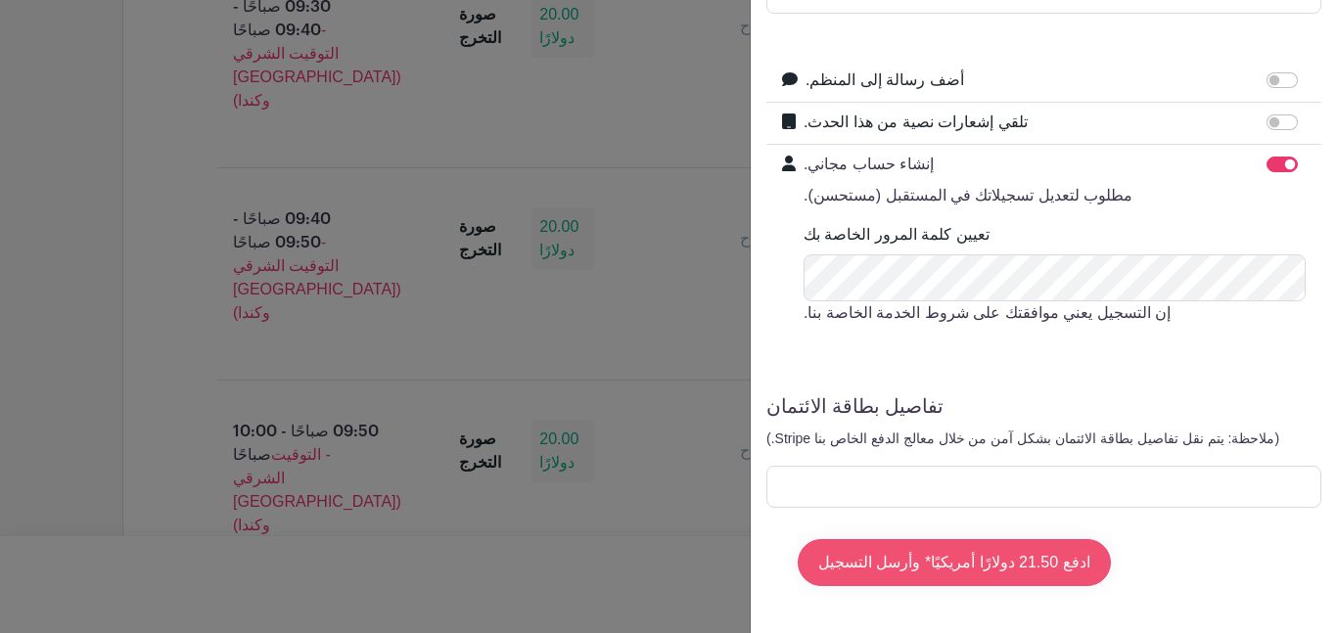
click at [980, 568] on input "ادفع 21.50 دولارًا أمريكيًا* وأرسل التسجيل" at bounding box center [954, 562] width 313 height 47
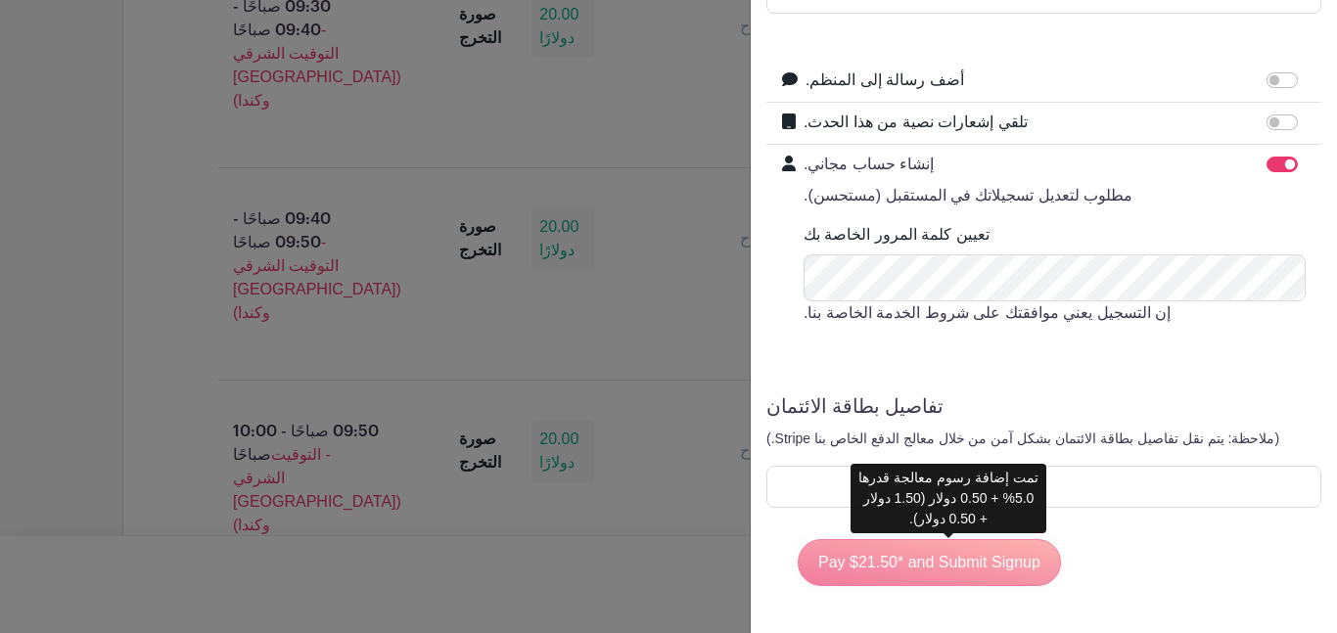
click at [973, 576] on font "Pay $21.50* and Submit Signup" at bounding box center [1044, 562] width 492 height 47
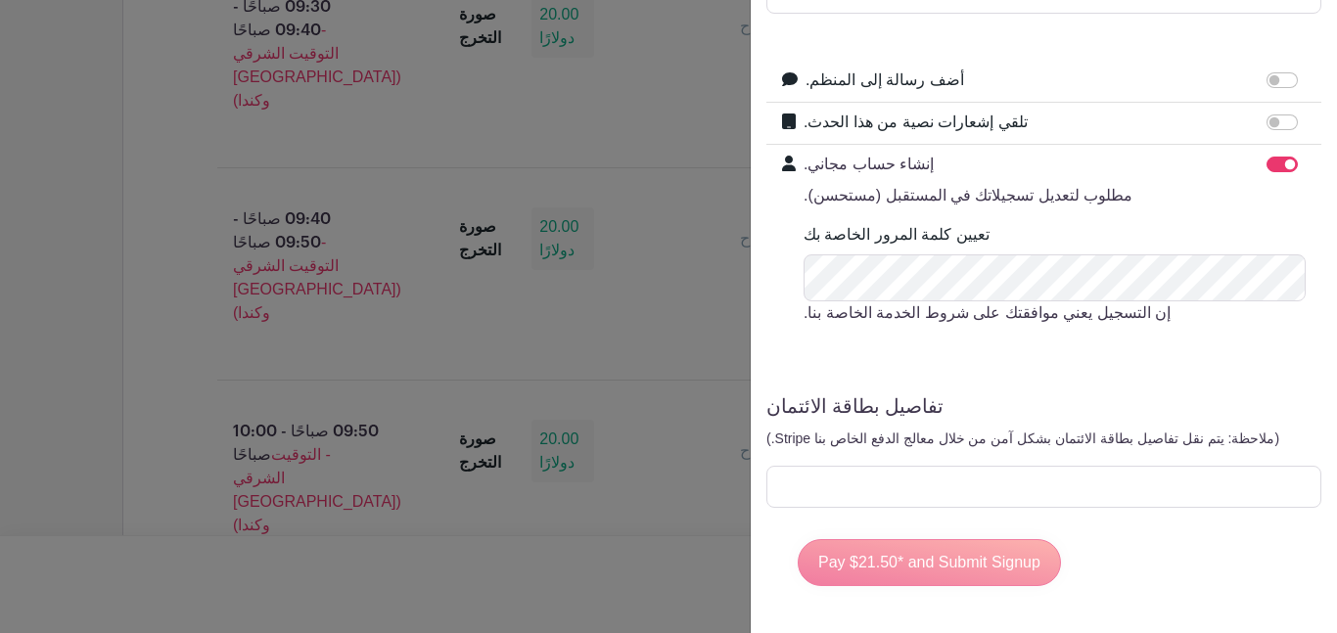
click at [996, 570] on font "Pay $21.50* and Submit Signup" at bounding box center [1044, 562] width 492 height 47
click at [1026, 576] on font "Pay $21.50* and Submit Signup" at bounding box center [1044, 562] width 492 height 47
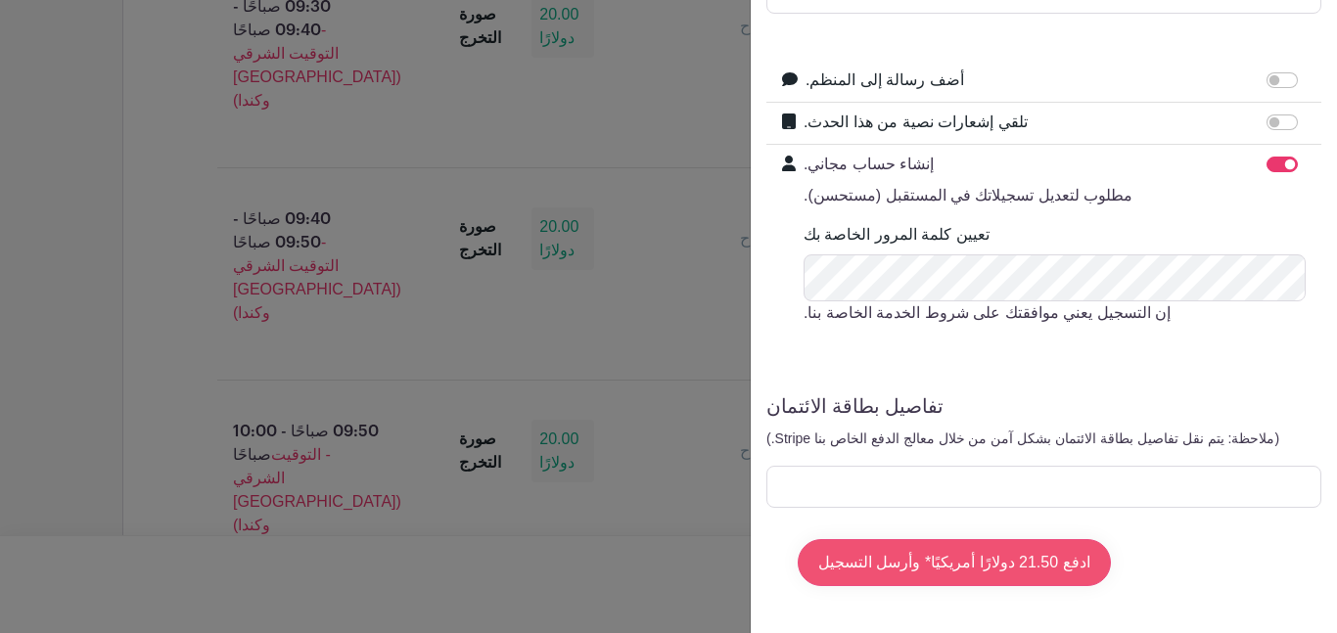
click at [1056, 564] on input "ادفع 21.50 دولارًا أمريكيًا* وأرسل التسجيل" at bounding box center [954, 562] width 313 height 47
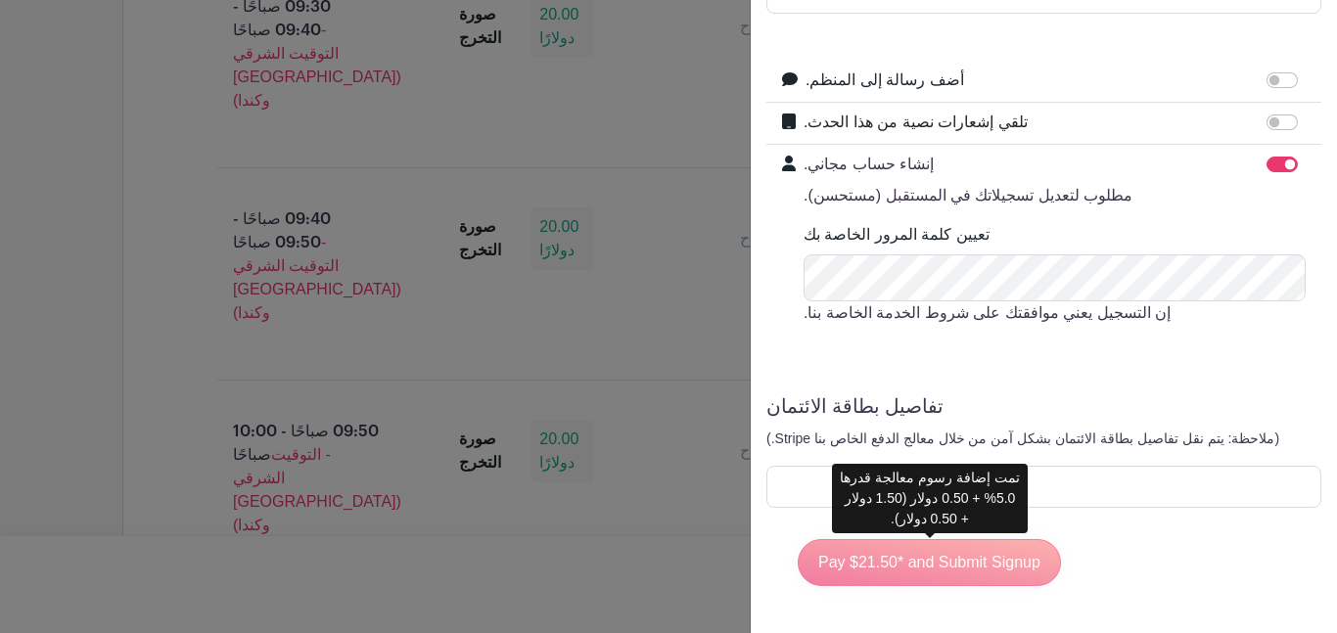
click at [1050, 566] on font "Pay $21.50* and Submit Signup" at bounding box center [929, 561] width 263 height 17
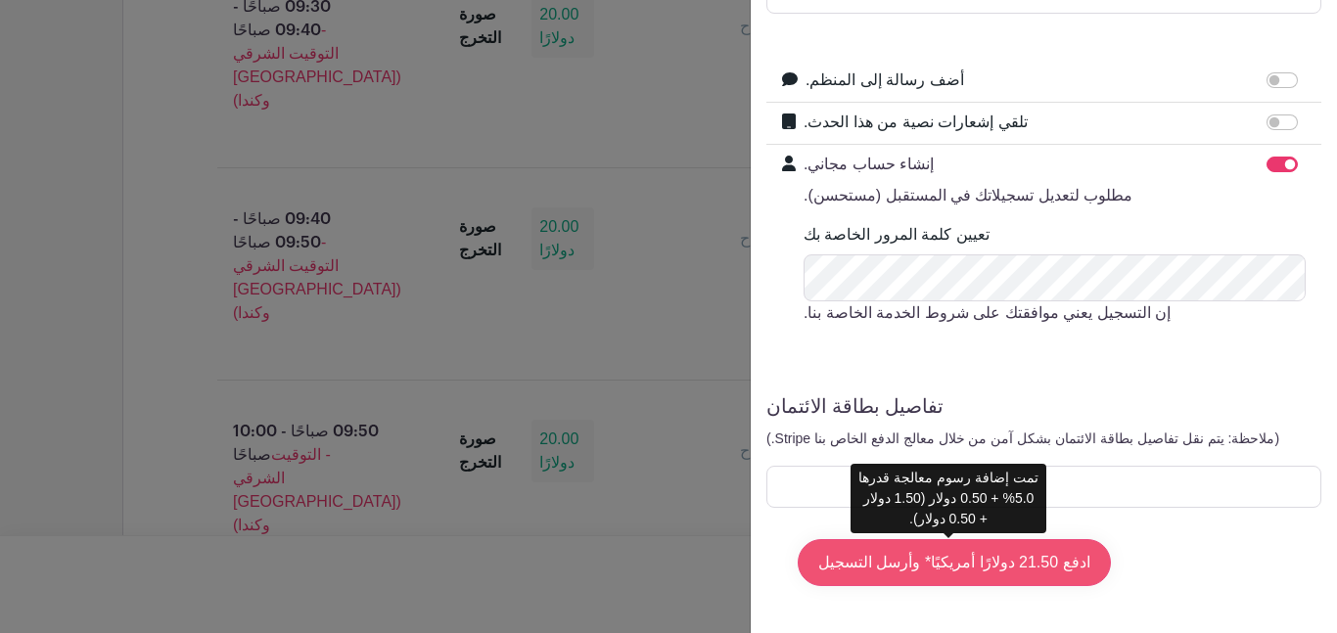
click at [929, 556] on input "ادفع 21.50 دولارًا أمريكيًا* وأرسل التسجيل" at bounding box center [954, 562] width 313 height 47
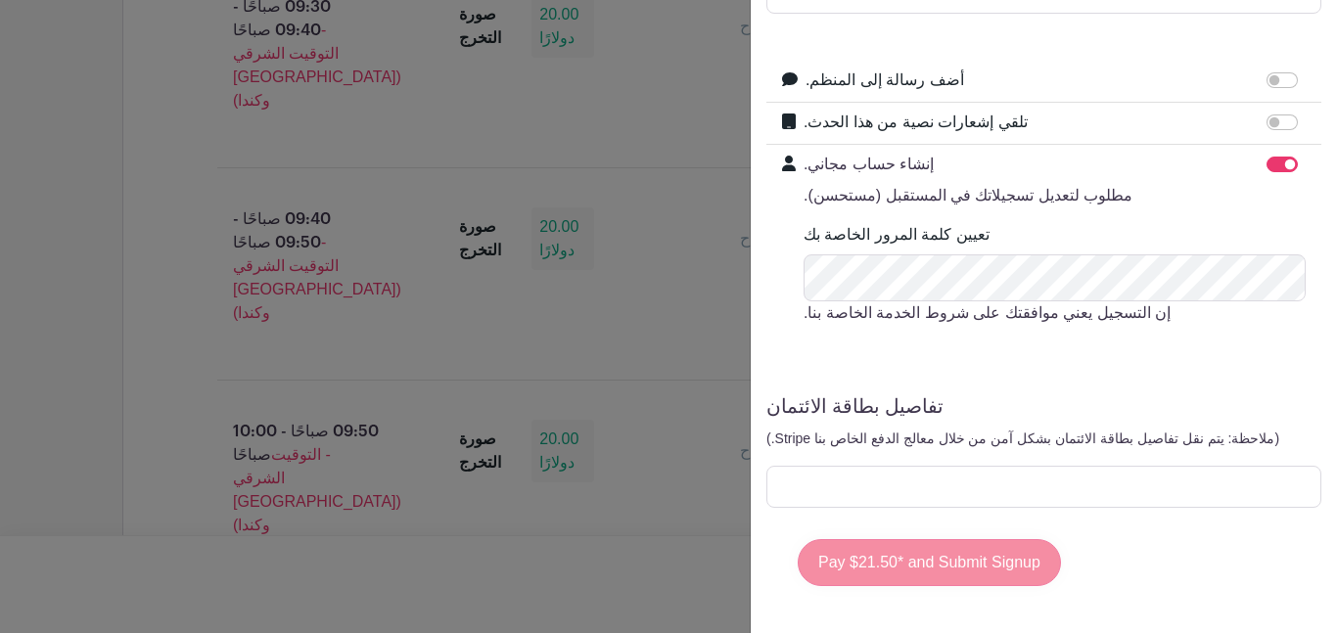
click at [929, 556] on font "Pay $21.50* and Submit Signup" at bounding box center [929, 561] width 263 height 17
click at [965, 555] on font "Pay $21.50* and Submit Signup" at bounding box center [929, 561] width 263 height 17
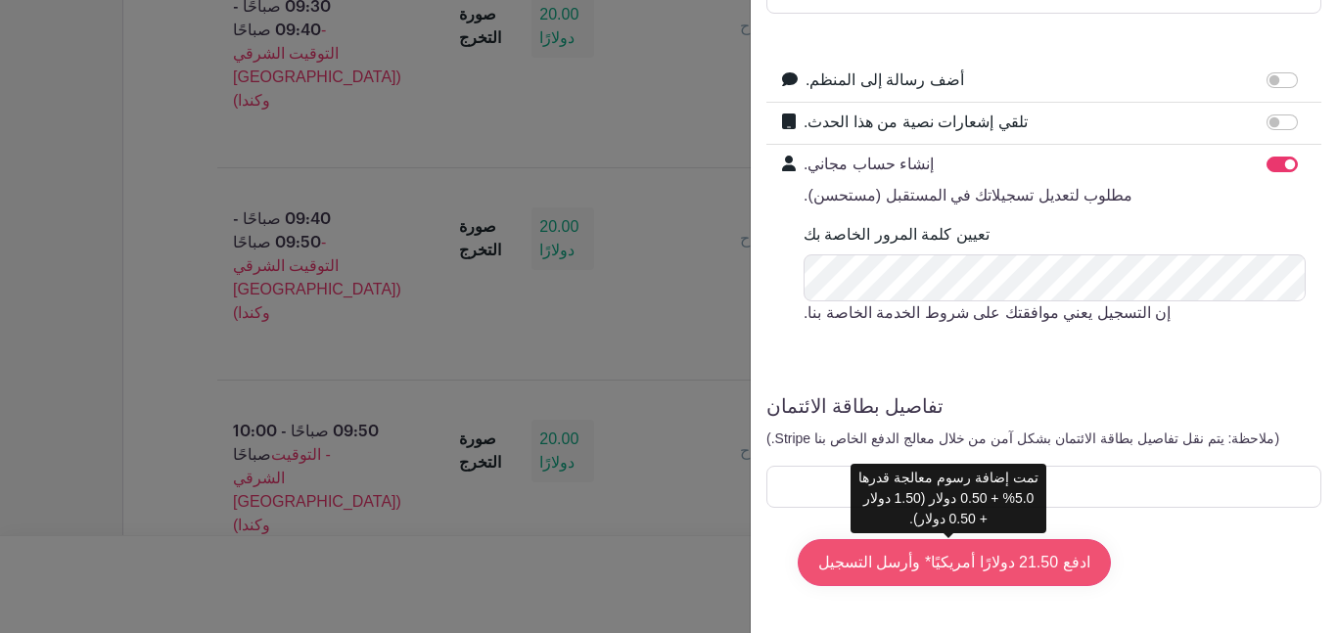
click at [1030, 563] on input "ادفع 21.50 دولارًا أمريكيًا* وأرسل التسجيل" at bounding box center [954, 562] width 313 height 47
type input "Pay $21.50* and Submit Signup"
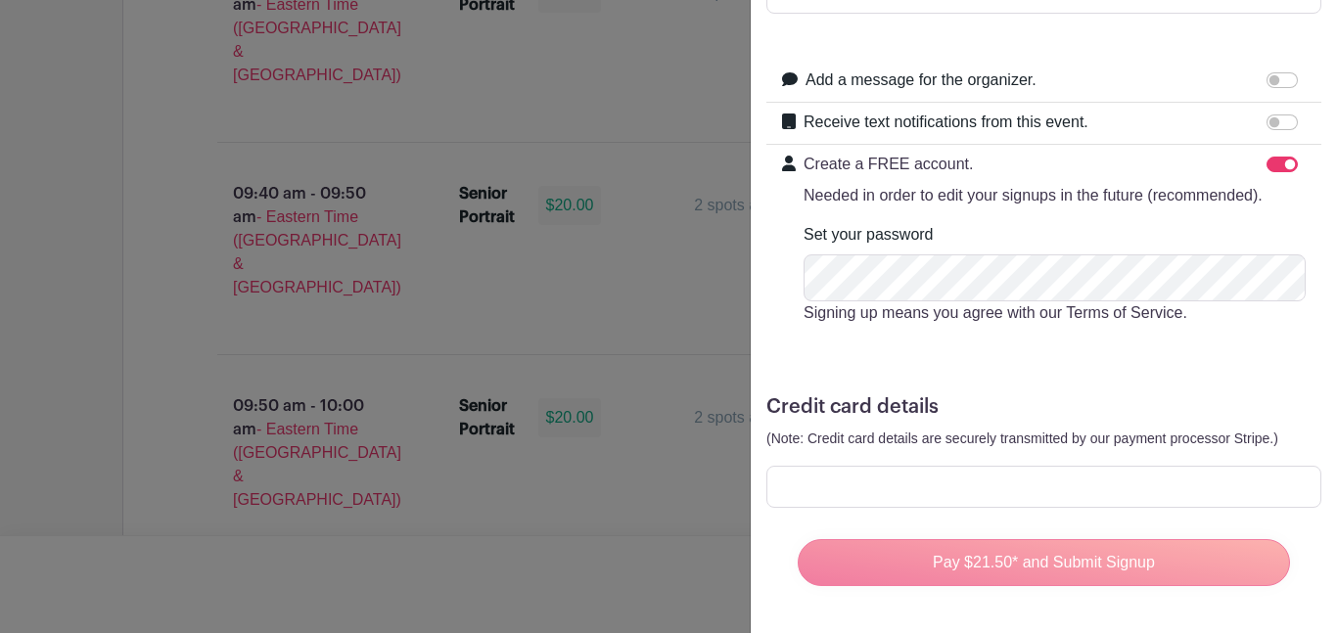
scroll to position [2093, 0]
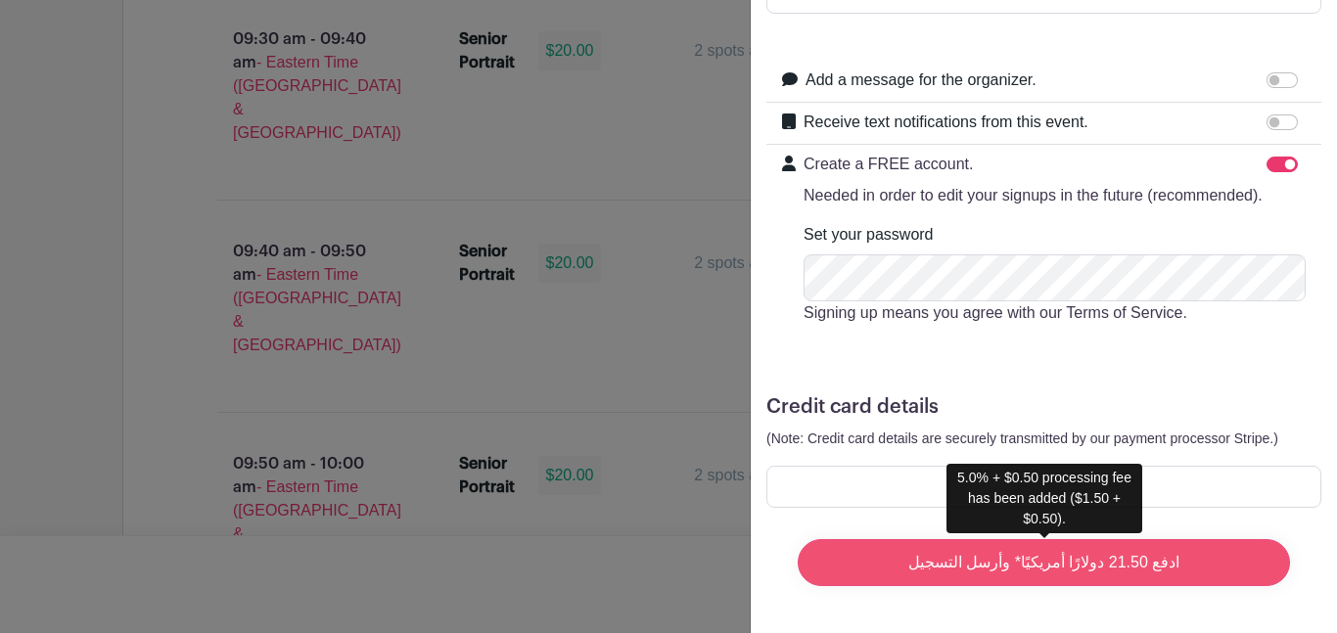
click at [1035, 565] on input "ادفع 21.50 دولارًا أمريكيًا* وأرسل التسجيل" at bounding box center [1044, 562] width 492 height 47
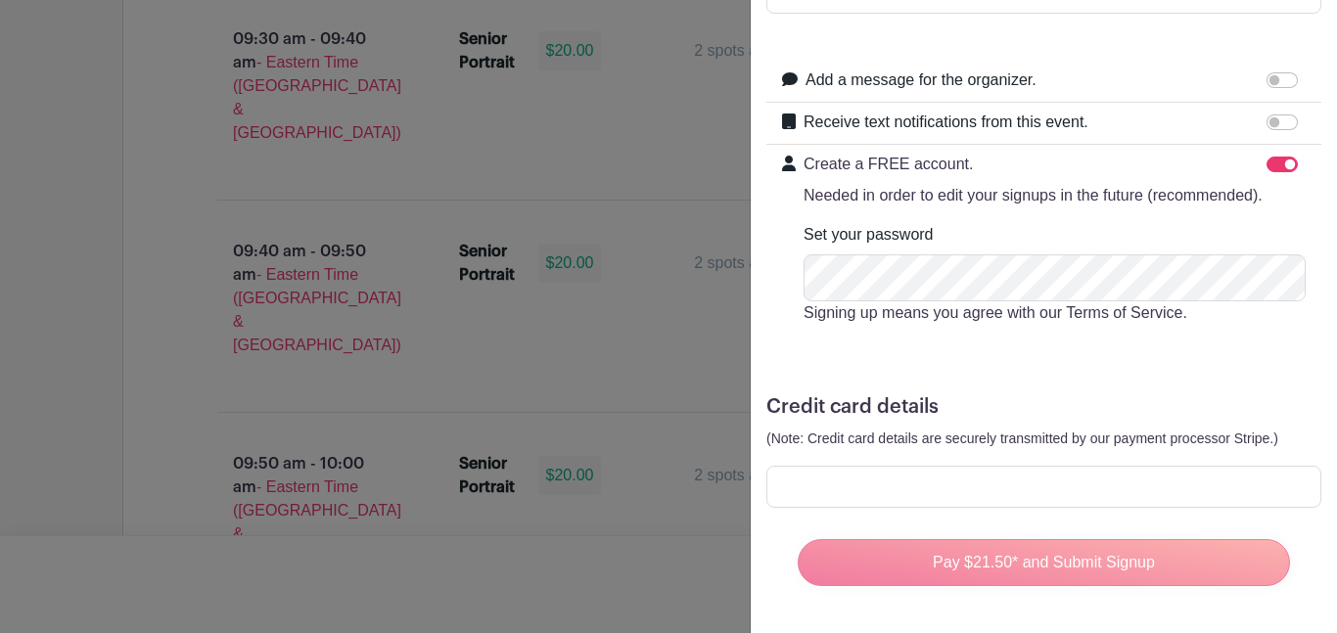
click at [1104, 592] on div "Pay $21.50* and Submit Signup" at bounding box center [1044, 563] width 524 height 78
click at [1097, 595] on div "Pay $21.50* and Submit Signup" at bounding box center [1044, 563] width 524 height 78
click at [1089, 575] on div "Pay $21.50* and Submit Signup" at bounding box center [1044, 563] width 524 height 78
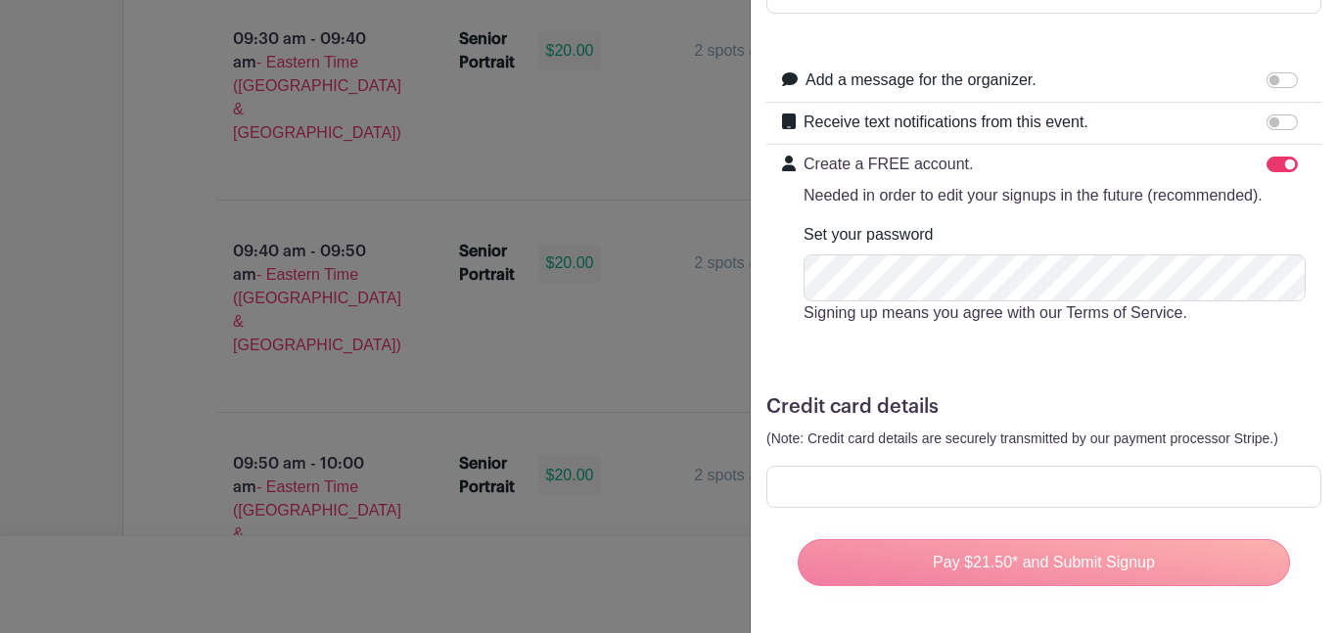
click at [1089, 575] on div "Pay $21.50* and Submit Signup" at bounding box center [1044, 563] width 524 height 78
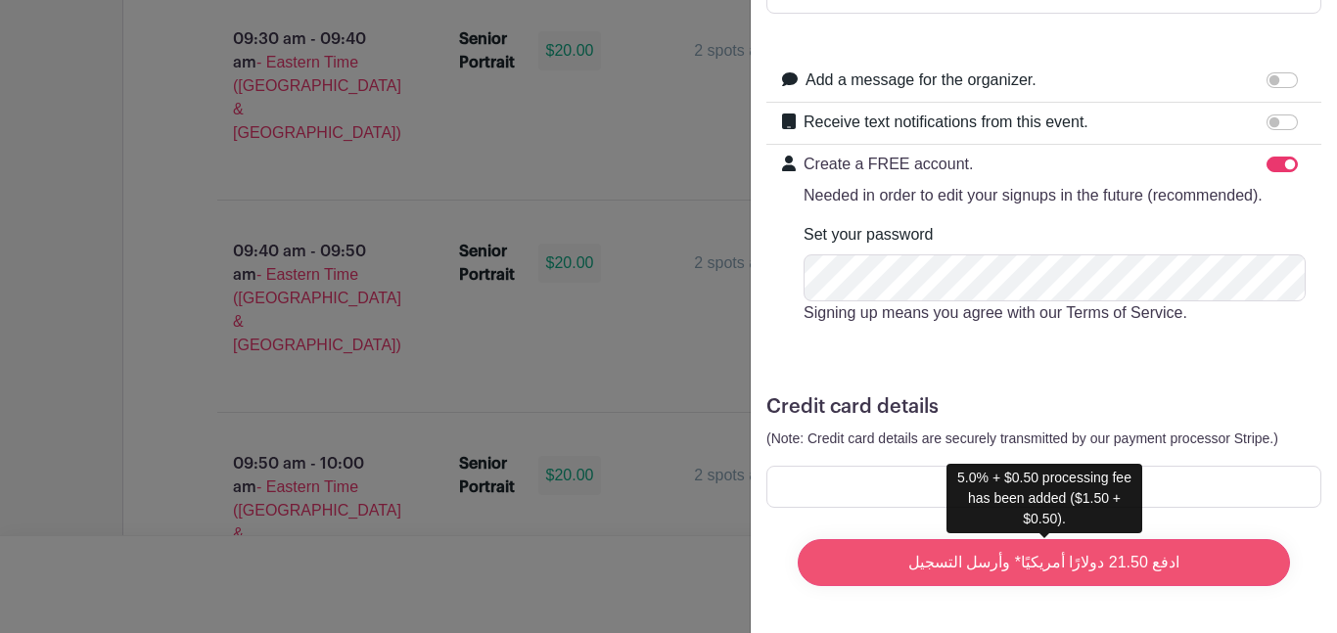
click at [930, 555] on input "ادفع 21.50 دولارًا أمريكيًا* وأرسل التسجيل" at bounding box center [1044, 562] width 492 height 47
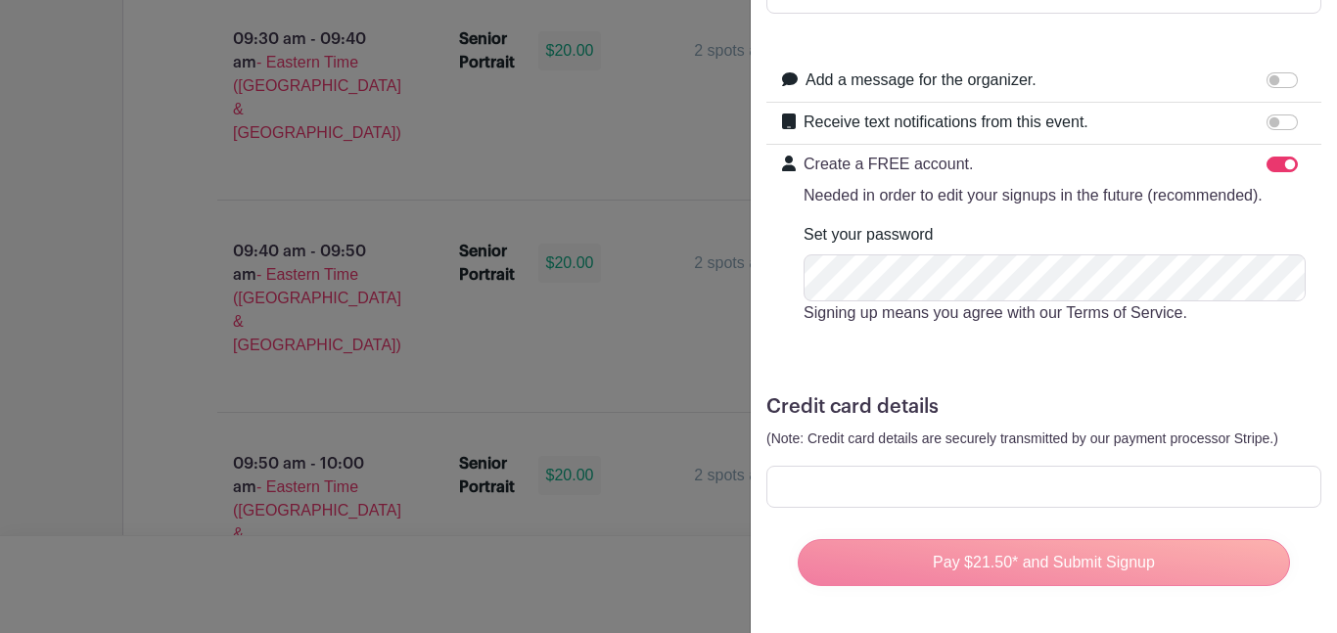
type input "ادفع 21.50 دولارًا أمريكيًا* وأرسل التسجيل"
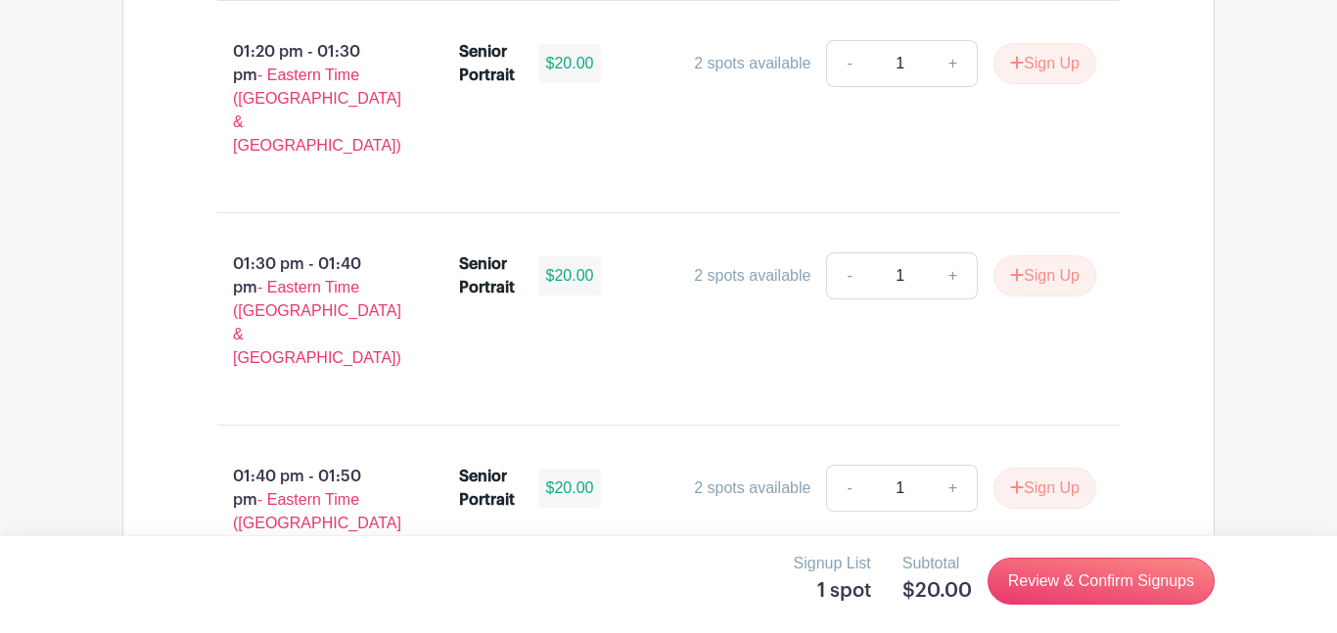
scroll to position [7039, 0]
